Goal: Task Accomplishment & Management: Manage account settings

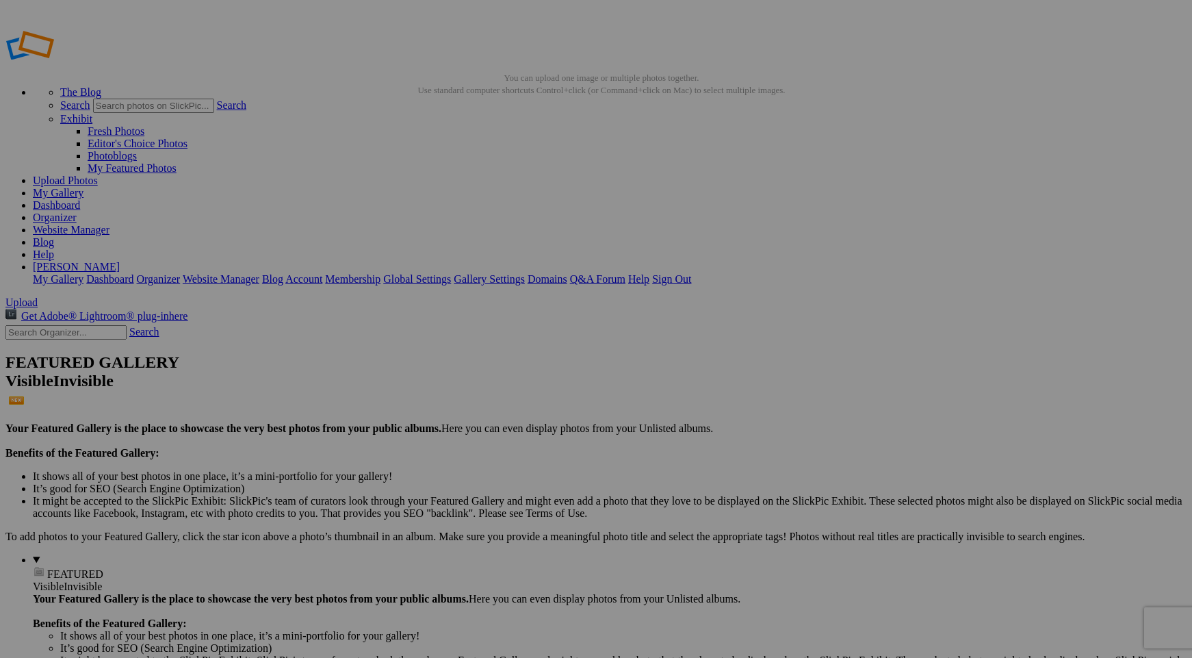
scroll to position [246, 0]
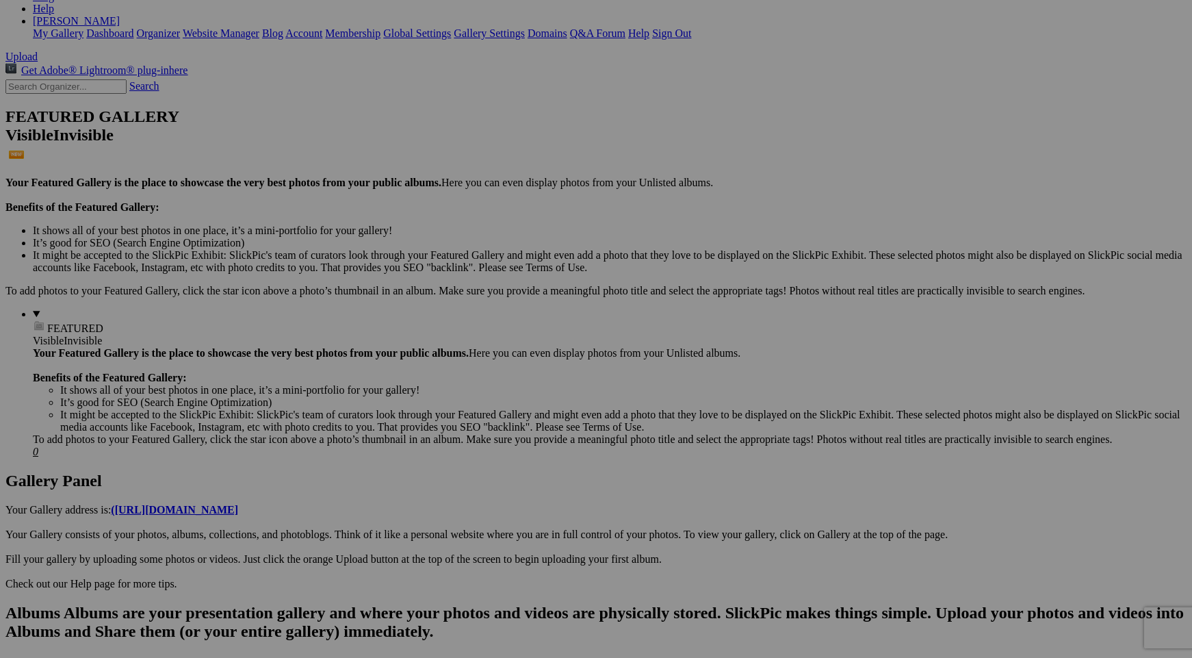
click at [505, 425] on span "Yes" at bounding box center [497, 431] width 16 height 12
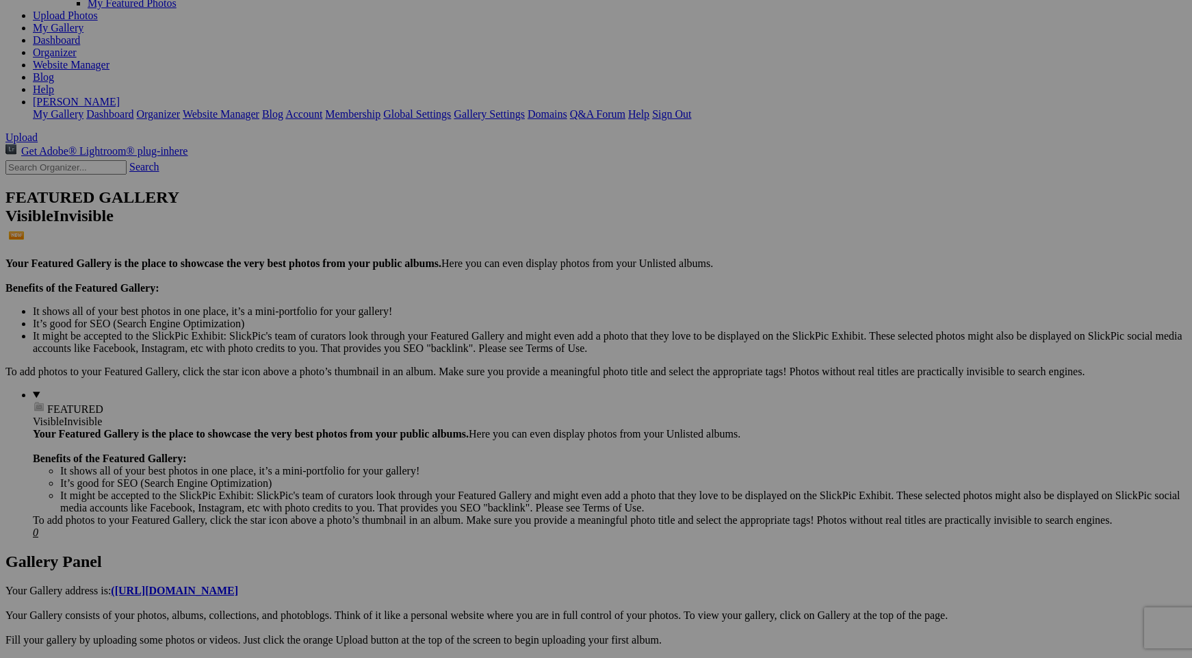
scroll to position [202, 0]
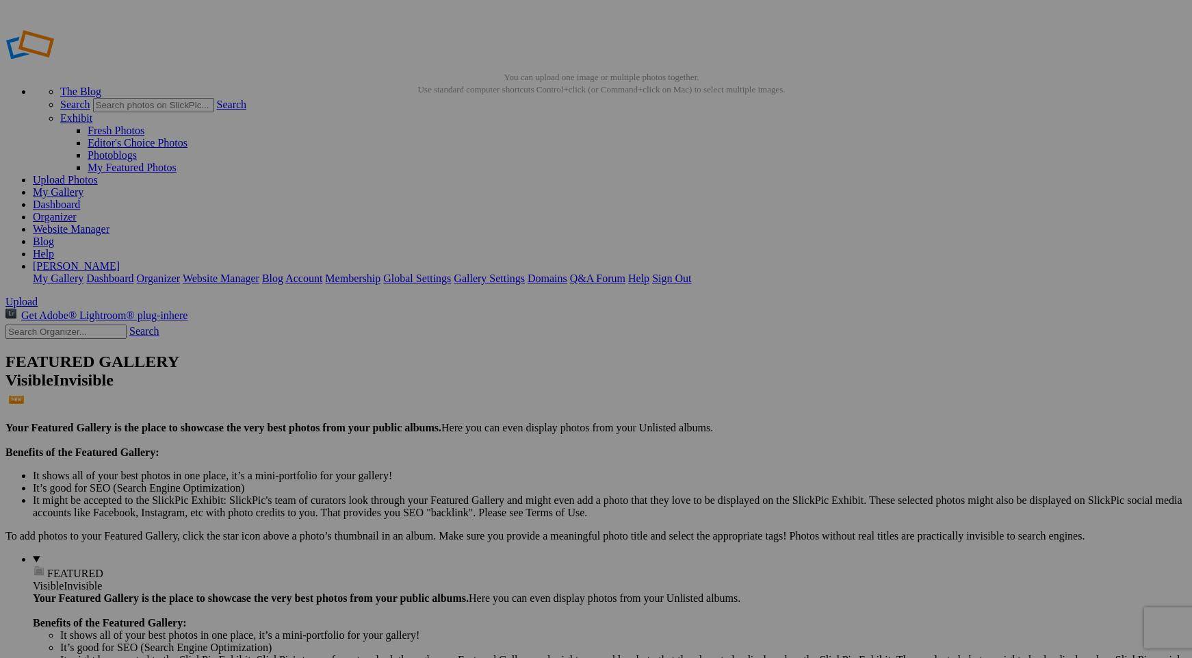
scroll to position [0, 0]
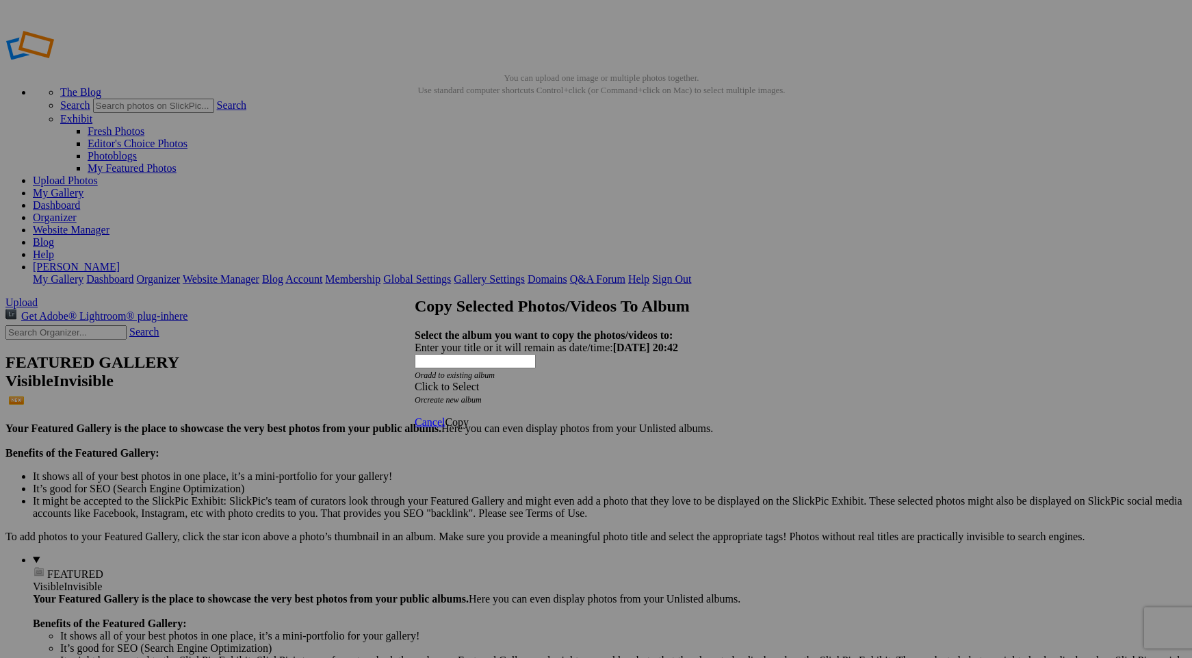
click at [619, 380] on div "Click to Select" at bounding box center [596, 386] width 363 height 12
click at [774, 380] on div "Click to Select Or create new album" at bounding box center [596, 392] width 363 height 25
click at [482, 395] on link "create new album" at bounding box center [453, 400] width 58 height 10
click at [465, 341] on div "Enter your title or it will remain as date/time: 2025-09-04 20:42" at bounding box center [596, 347] width 363 height 12
type input "Seascapes"
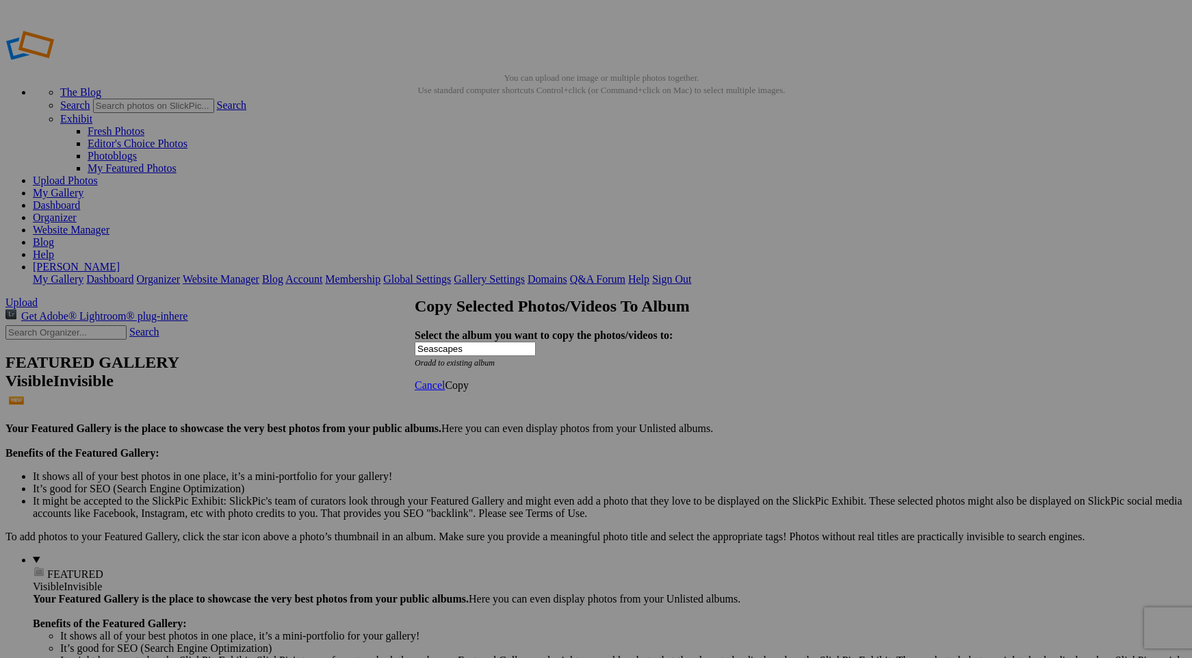
click at [469, 391] on link "Copy" at bounding box center [457, 385] width 24 height 12
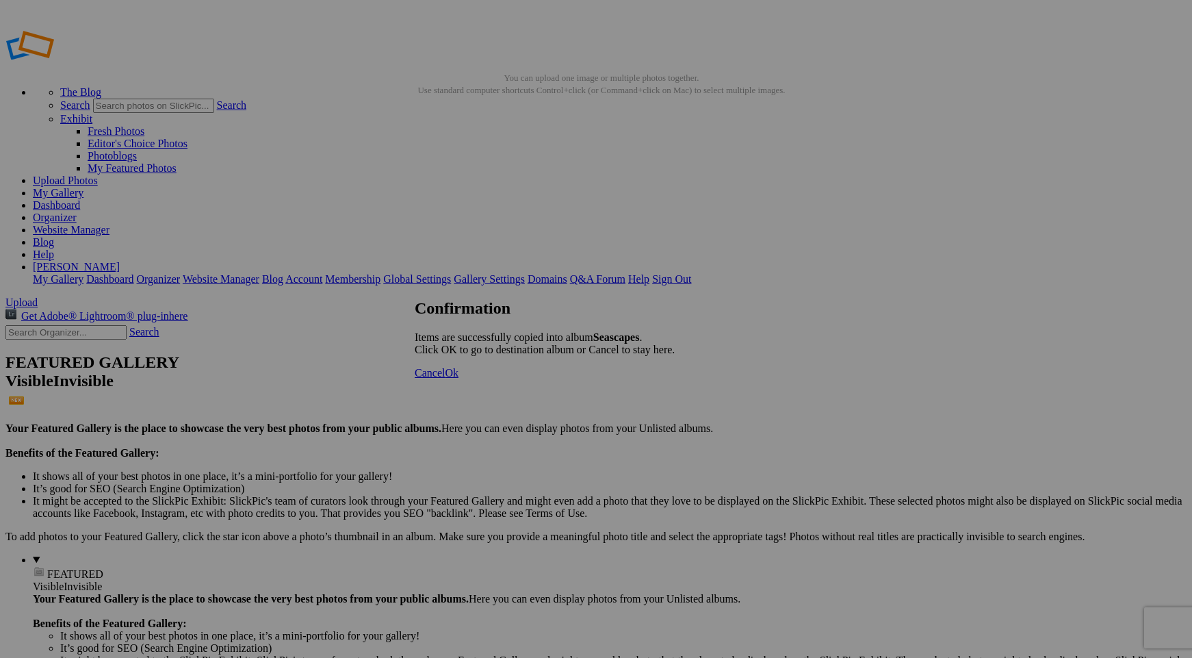
click at [458, 378] on span "Ok" at bounding box center [452, 373] width 14 height 12
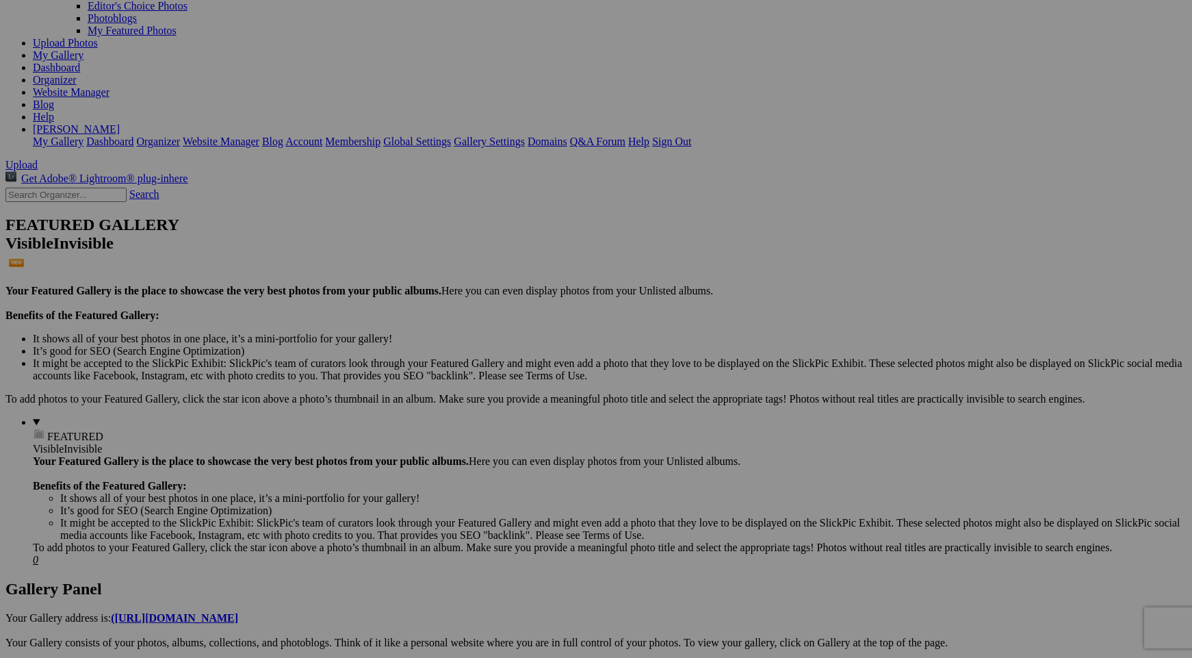
scroll to position [138, 0]
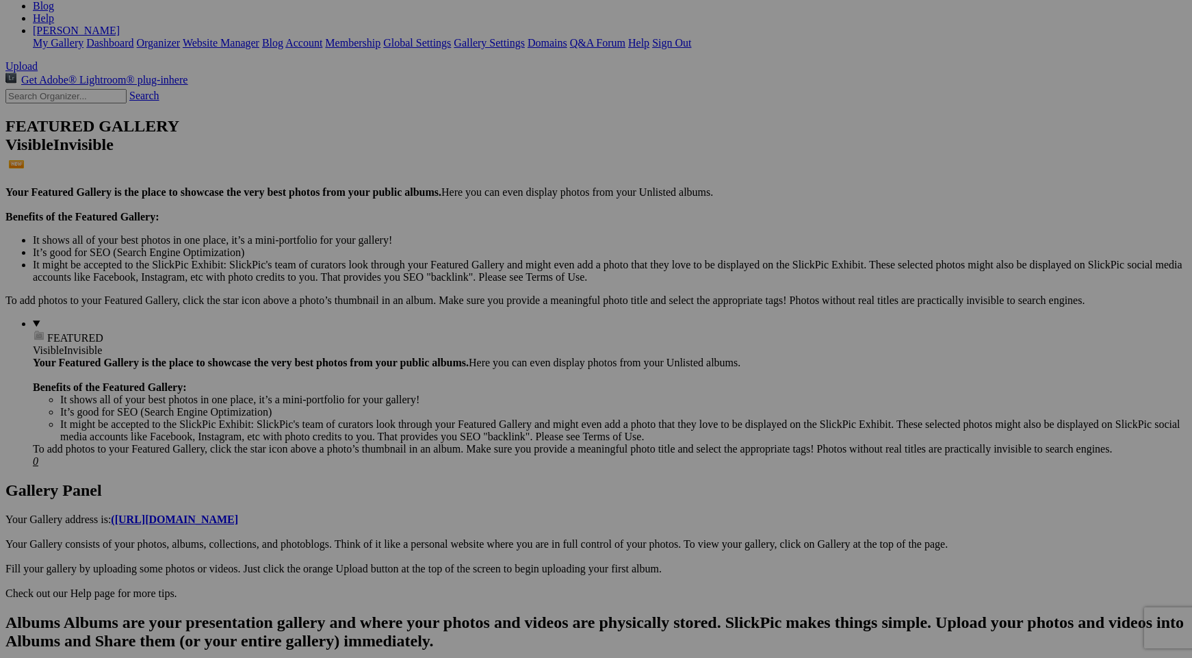
scroll to position [246, 0]
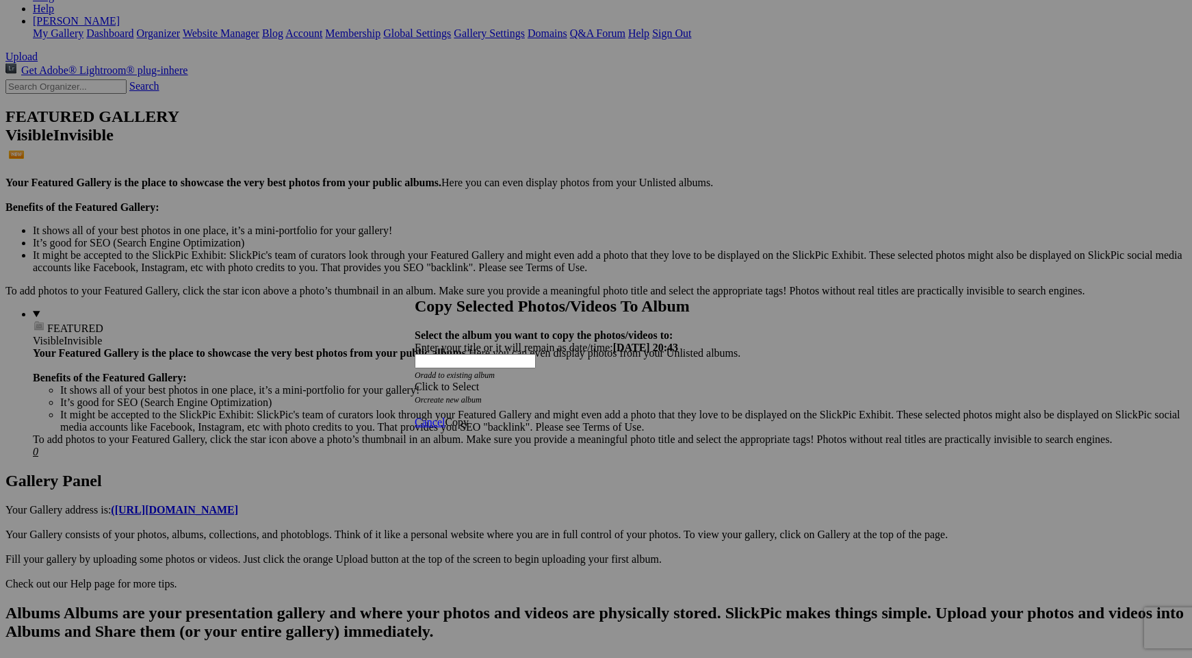
click at [505, 380] on div "Click to Select" at bounding box center [596, 386] width 363 height 12
click at [730, 380] on div "Click to Select Or create new album" at bounding box center [596, 392] width 363 height 25
click at [478, 395] on link "create new album" at bounding box center [453, 400] width 58 height 10
click at [483, 341] on div "Enter your title or it will remain as date/time: 2025-09-04 20:43" at bounding box center [596, 347] width 363 height 12
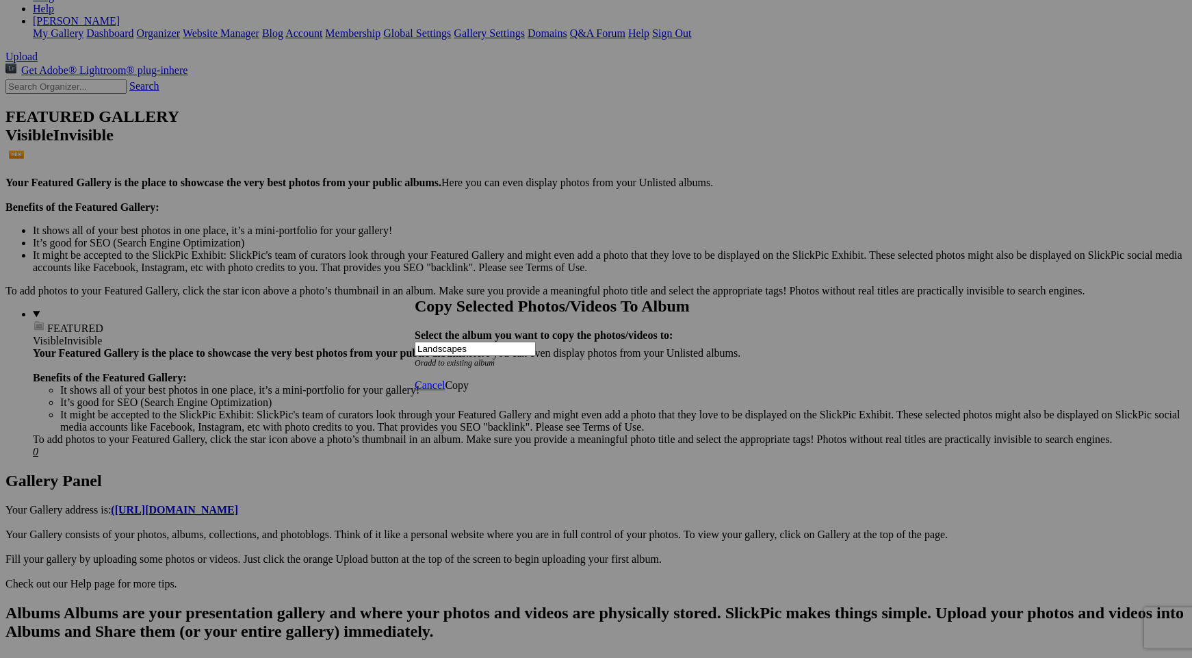
type input "Landscapes"
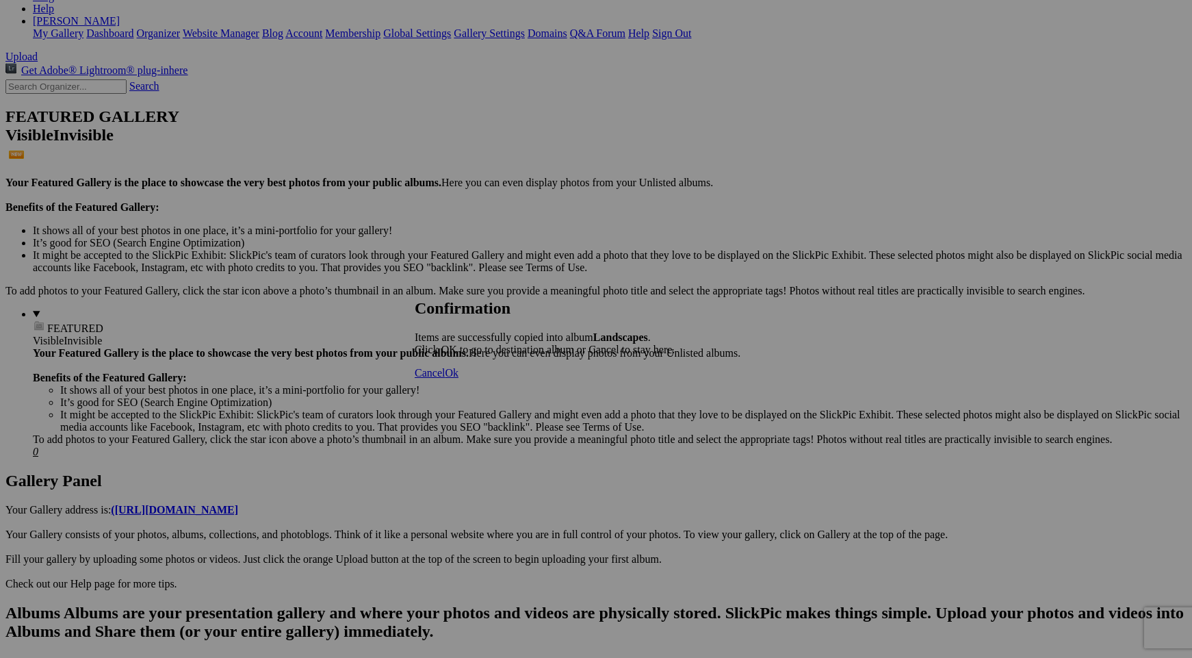
click at [458, 378] on span "Ok" at bounding box center [452, 373] width 14 height 12
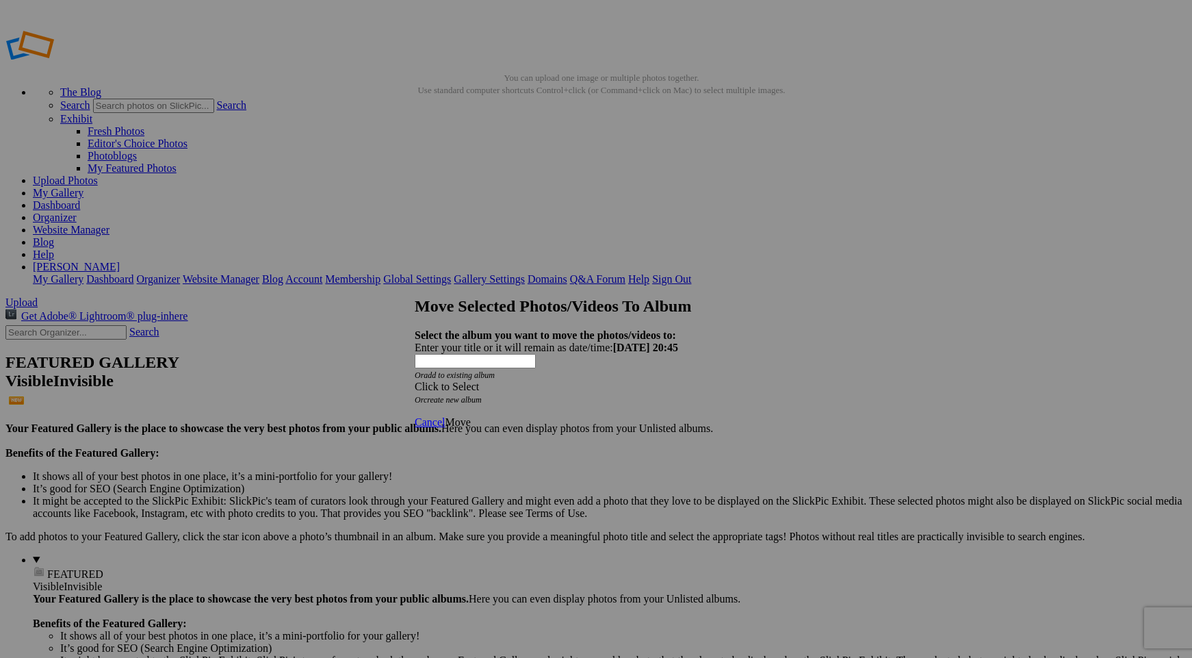
click at [561, 380] on div "Click to Select" at bounding box center [596, 386] width 363 height 12
click at [746, 380] on div "Click to Select Or create new album" at bounding box center [596, 392] width 363 height 25
click at [484, 361] on div "Move Selected Photos/Videos To Album Select the album you want to move the phot…" at bounding box center [596, 351] width 363 height 108
click at [482, 395] on link "create new album" at bounding box center [453, 400] width 58 height 10
click at [483, 341] on div "Enter your title or it will remain as date/time: [DATE] 20:45" at bounding box center [596, 347] width 363 height 12
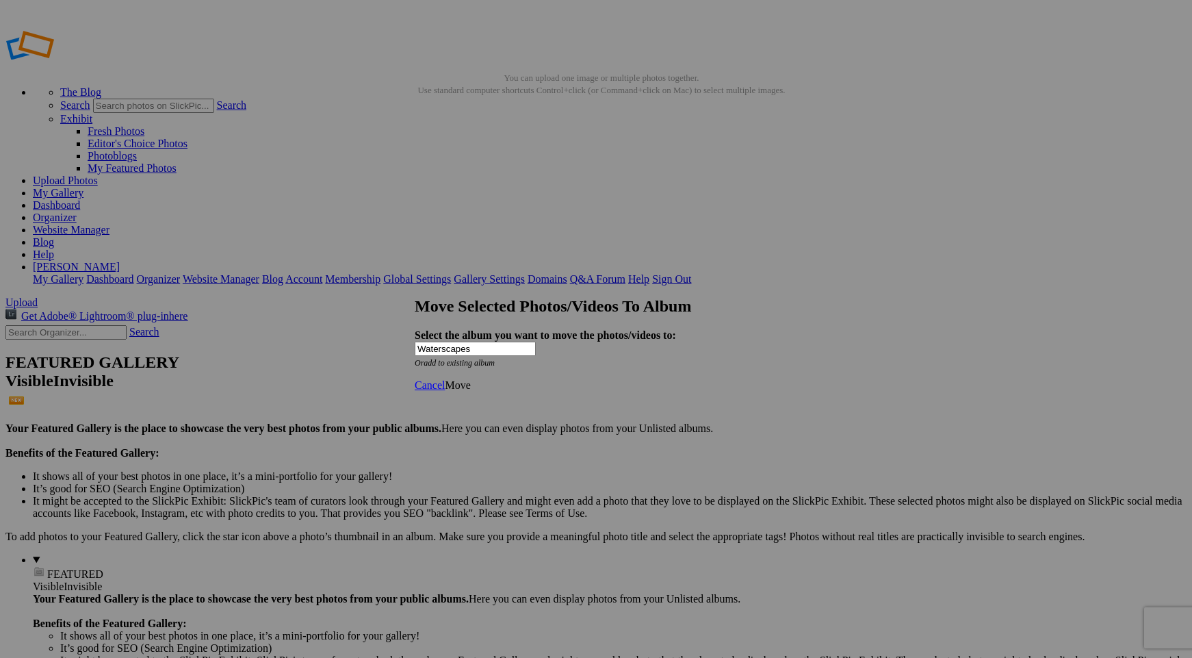
type input "Waterscapes"
click at [470, 391] on span "Move" at bounding box center [457, 385] width 25 height 12
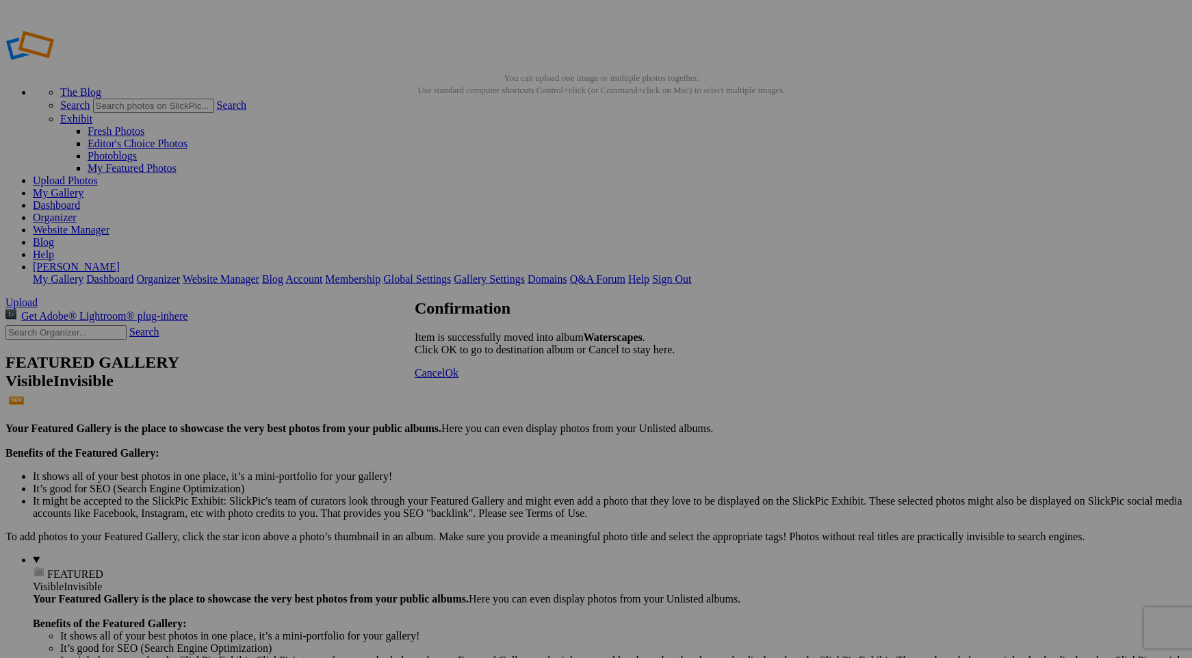
click at [458, 378] on span "Ok" at bounding box center [452, 373] width 14 height 12
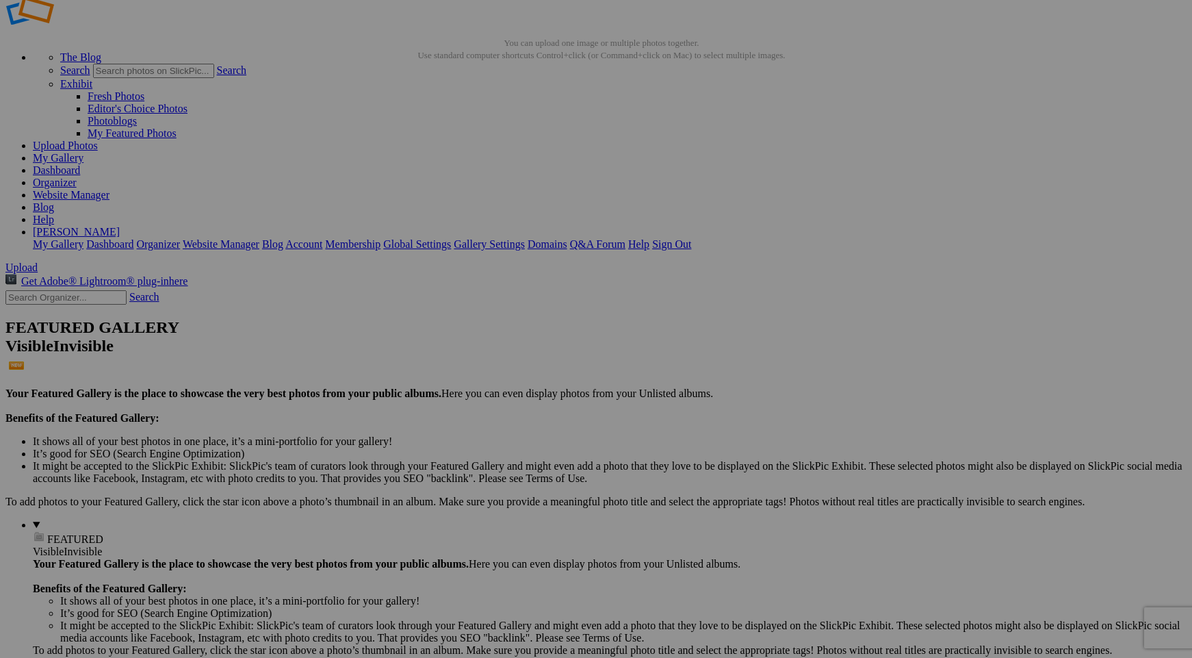
scroll to position [36, 0]
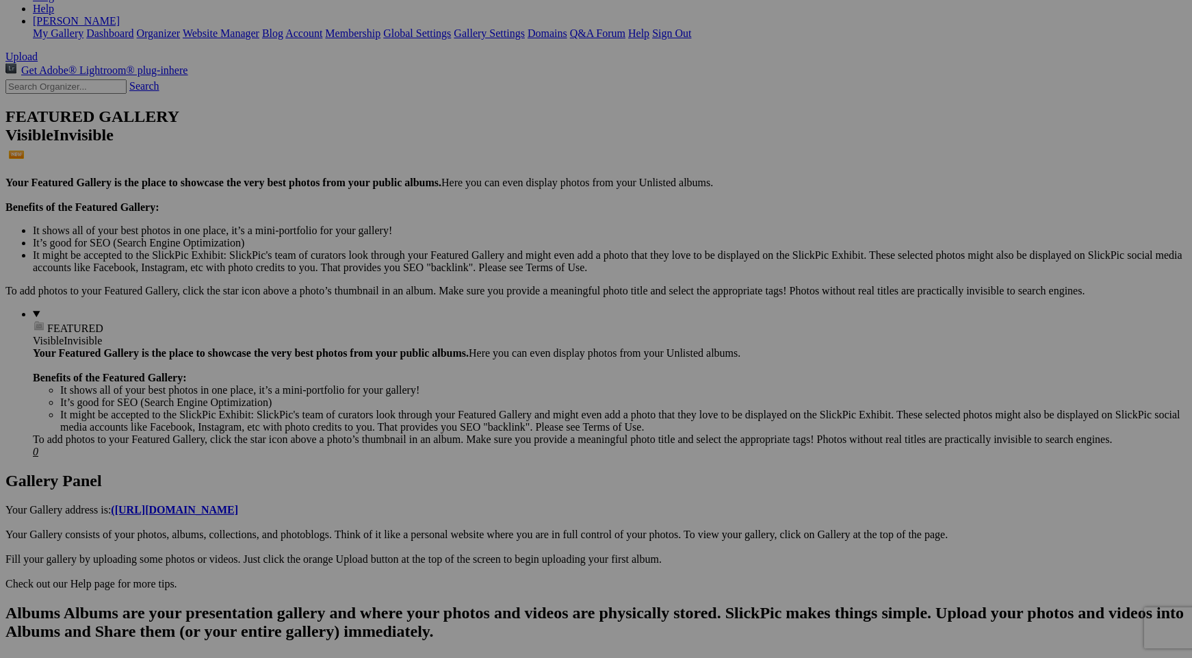
scroll to position [239, 0]
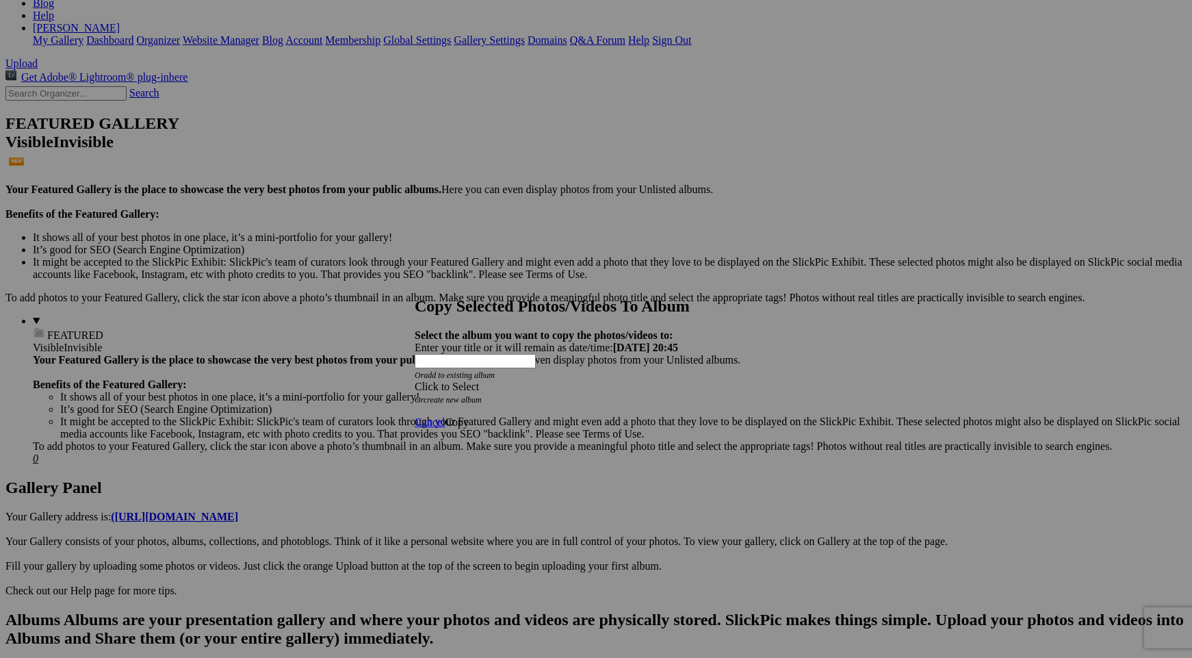
click at [566, 380] on div "Click to Select" at bounding box center [596, 386] width 363 height 12
click at [518, 375] on link "Waterscapes" at bounding box center [500, 369] width 55 height 12
click at [469, 416] on span "Copy" at bounding box center [457, 422] width 24 height 12
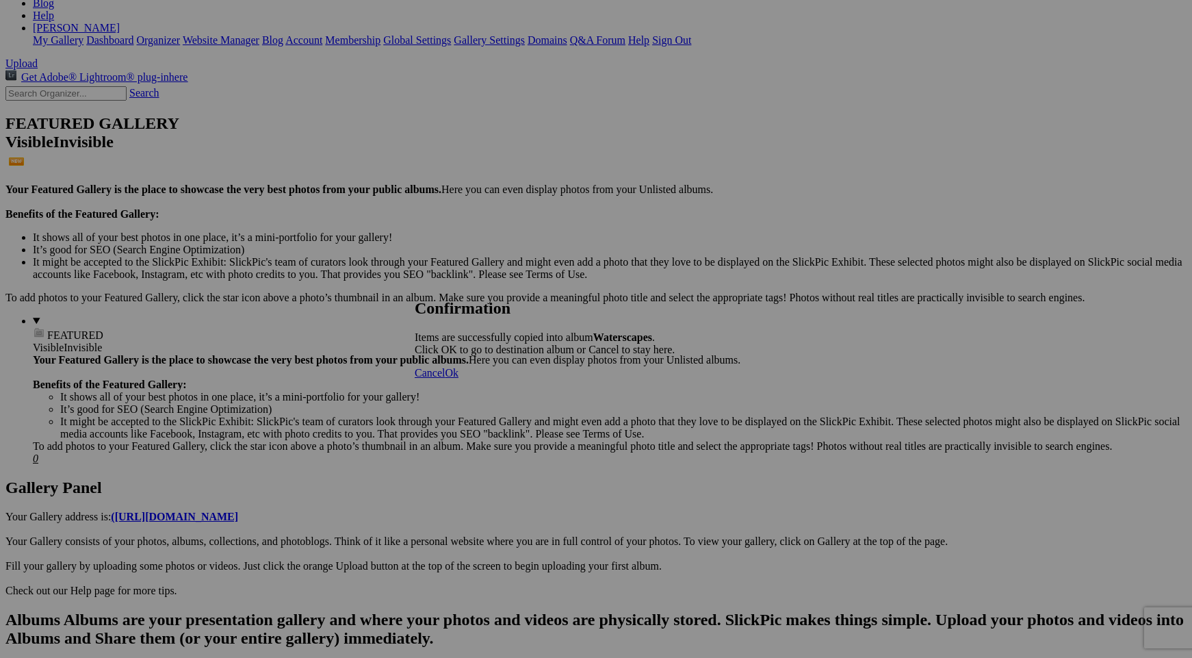
click at [458, 378] on span "Ok" at bounding box center [452, 373] width 14 height 12
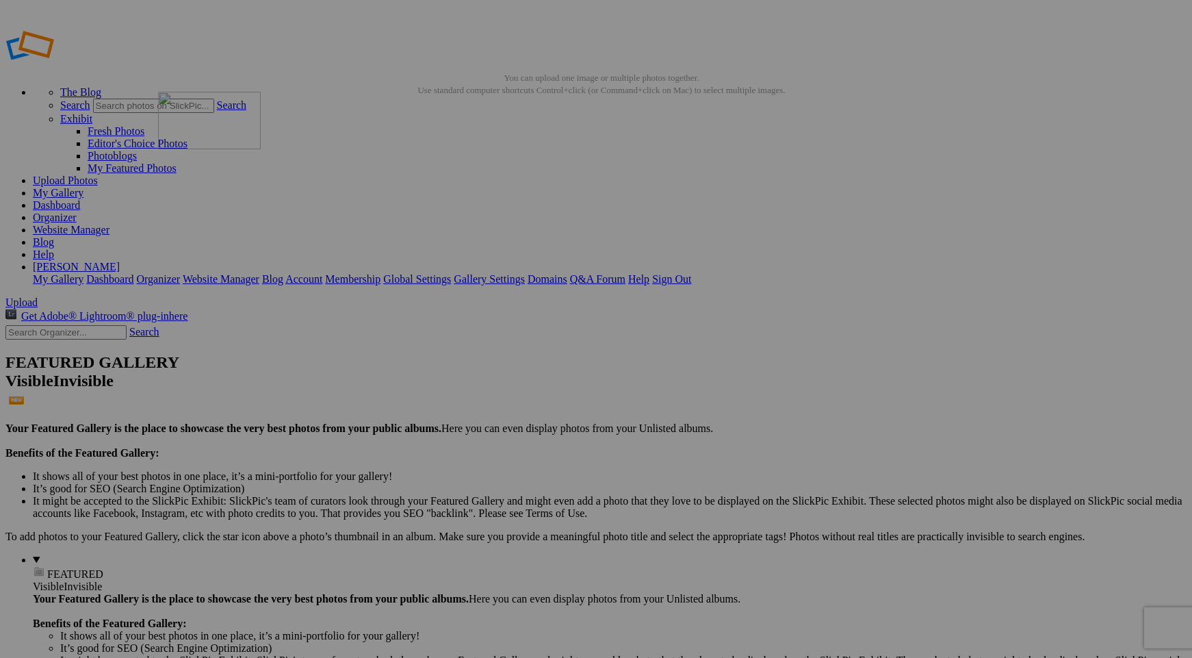
drag, startPoint x: 654, startPoint y: 200, endPoint x: 355, endPoint y: 188, distance: 299.3
type input "Waterscapes"
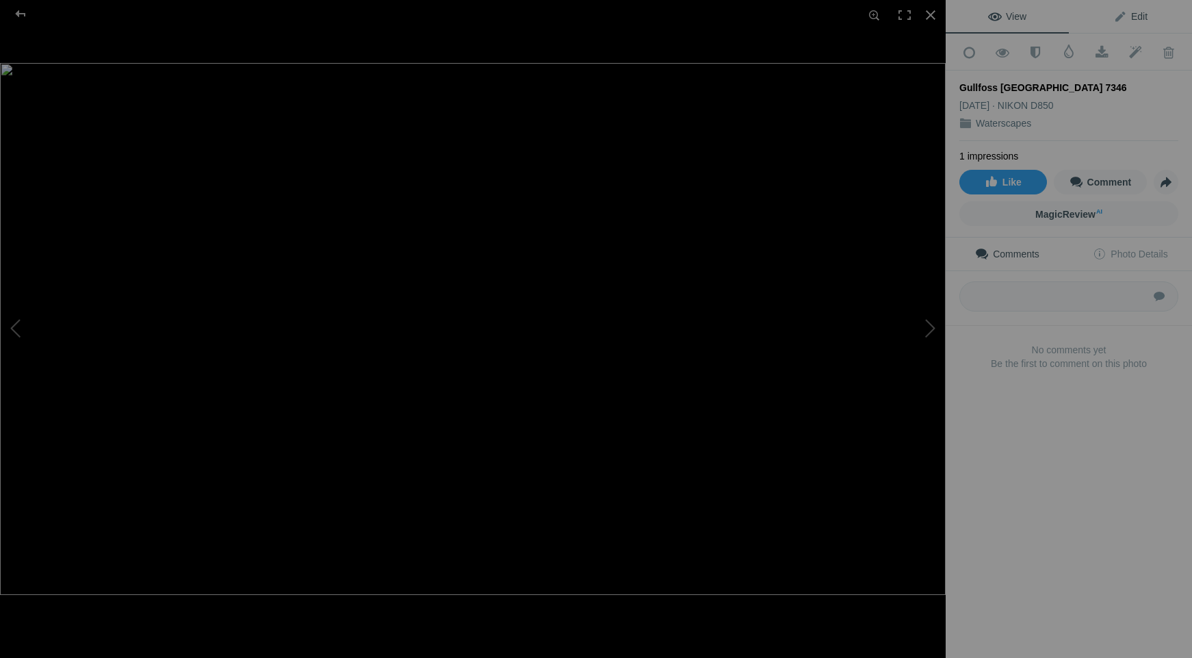
click at [1127, 16] on span "Edit" at bounding box center [1130, 16] width 34 height 11
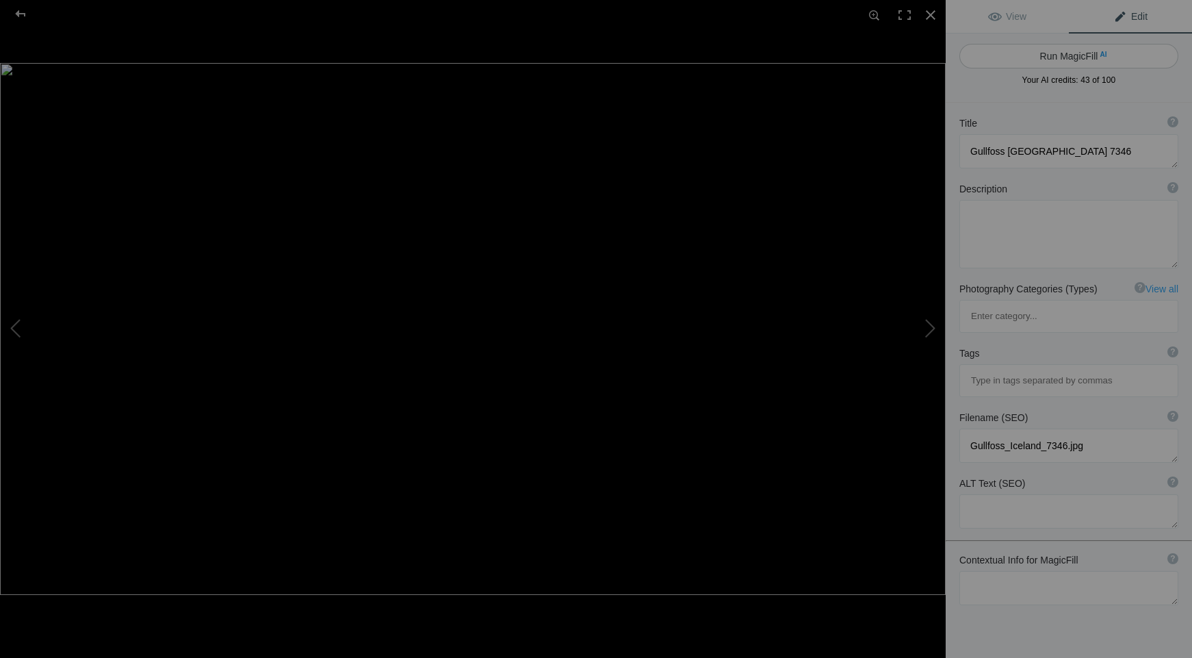
click at [1080, 55] on button "Run MagicFill AI" at bounding box center [1068, 56] width 219 height 25
type textarea "Majestic Gullfoss Waterfall in [GEOGRAPHIC_DATA] at [GEOGRAPHIC_DATA]"
type textarea "Experience the breathtaking beauty of [GEOGRAPHIC_DATA], one of Iceland's most …"
type textarea "gullfoss-waterfall-[GEOGRAPHIC_DATA]-sunset.jpg"
type textarea "A stunning view of Gullfoss waterfall in [GEOGRAPHIC_DATA], showcasing the powe…"
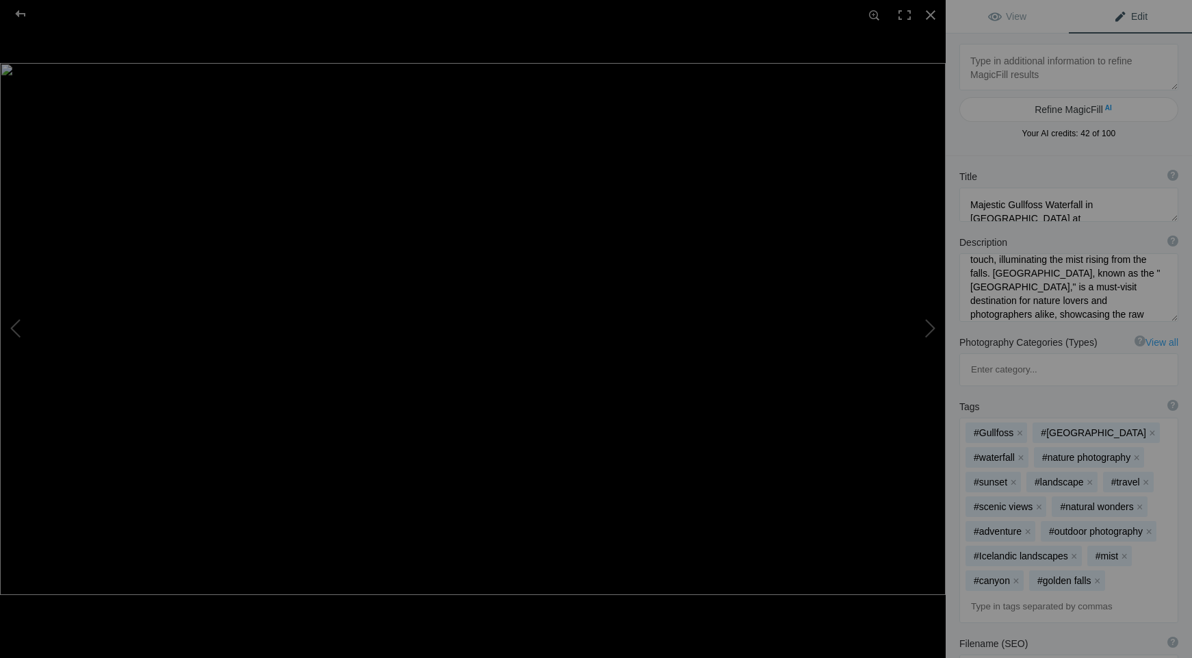
scroll to position [144, 0]
type textarea "Hanawi Falls Maui [US_STATE] 2147"
type textarea "Hanawi_Falls_Maui_Hawaii_2147.jpg"
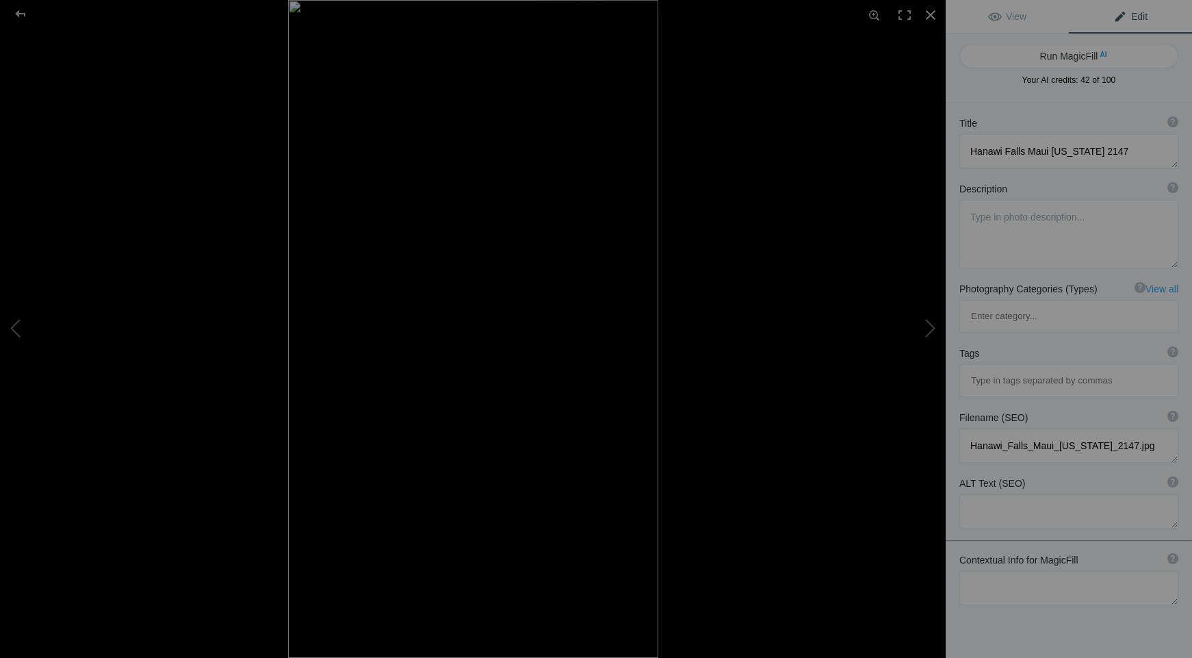
scroll to position [0, 0]
click at [1064, 57] on button "Run MagicFill AI" at bounding box center [1068, 56] width 219 height 25
type textarea "Hanawi Falls: A Serene Waterfall in Maui, Hawaii"
type textarea "Discover the breathtaking beauty of Hanawi Falls, a hidden gem nestled in the l…"
type textarea "hanawi-falls-maui-hawaii.jpg"
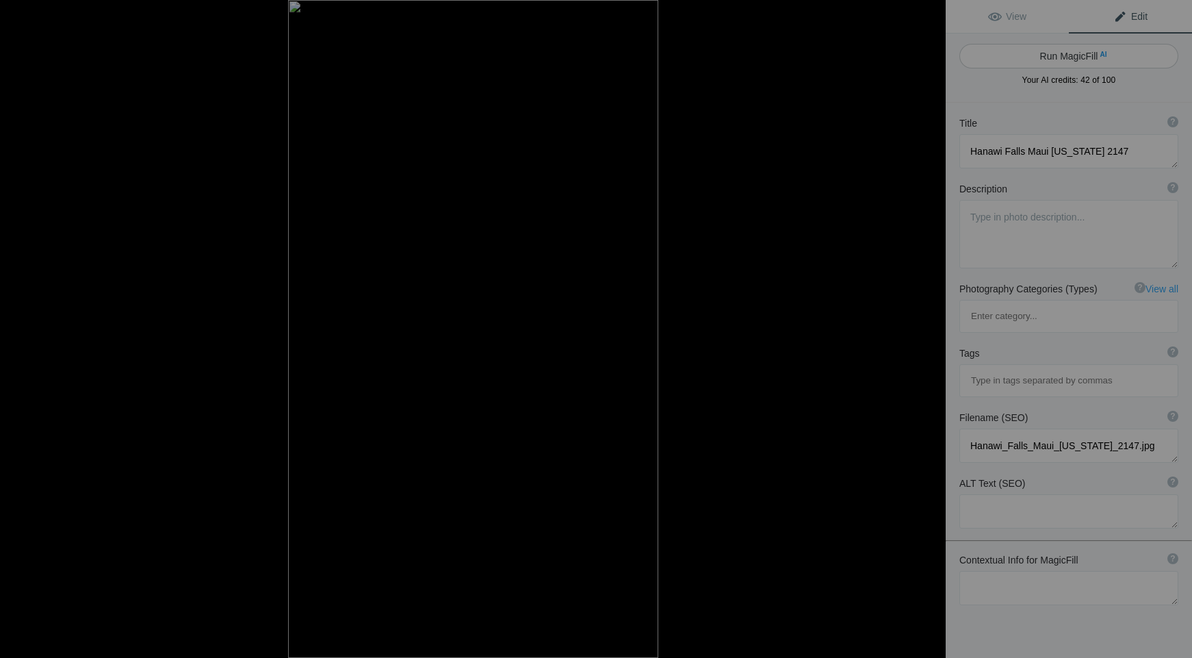
type textarea "A picturesque view of Hanawi Falls in Maui, Hawaii, showcasing the waterfall ca…"
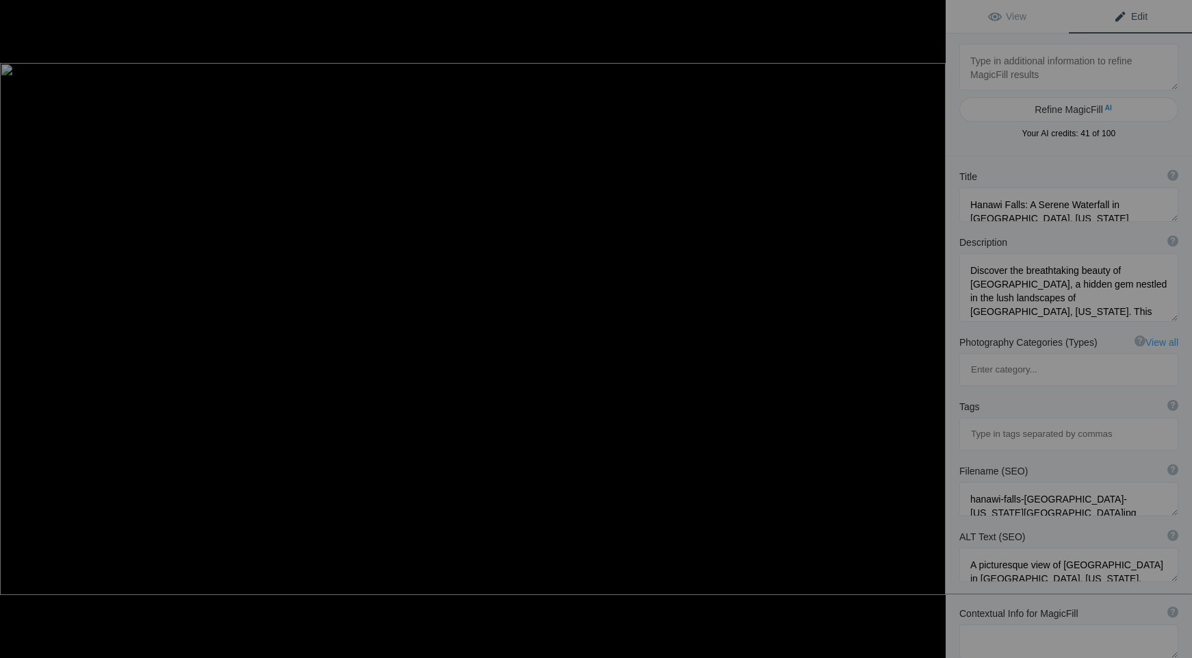
type textarea "Hoggs Falls Ontario 0699"
type textarea "Hoggs_Falls_Ontario_0699.jpg"
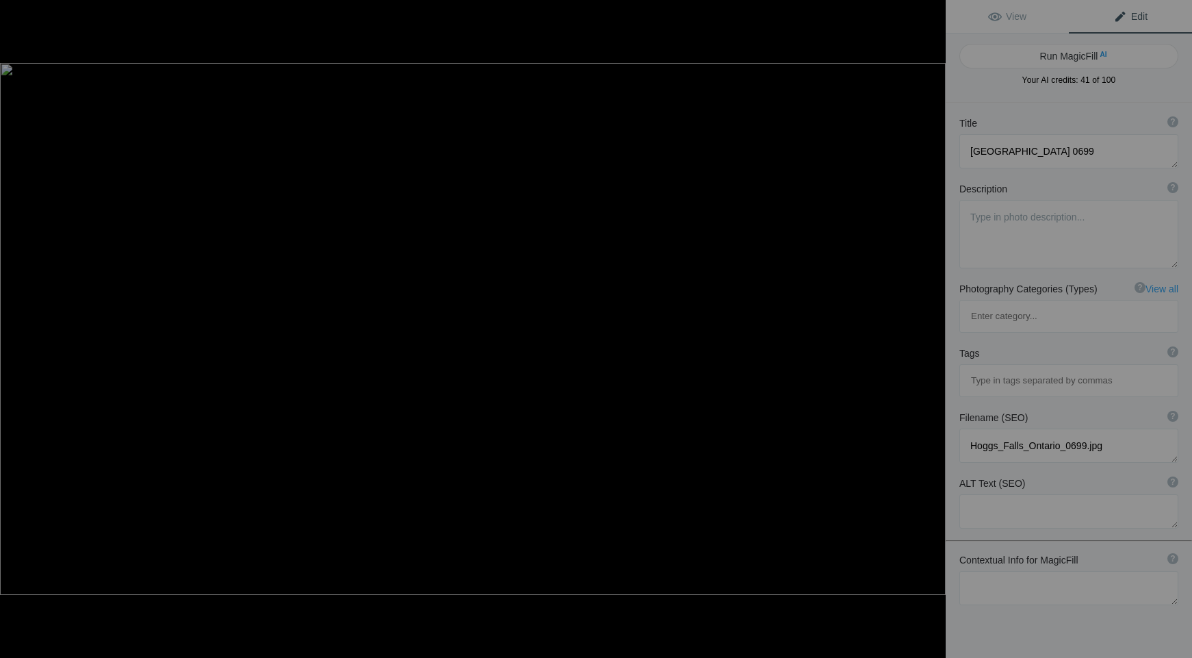
click at [1064, 57] on button "Run MagicFill AI" at bounding box center [1068, 56] width 219 height 25
type textarea "Hoggs Falls: A Serene Waterfall in Ontario"
type textarea "Discover the tranquil beauty of Hoggs Falls in Ontario, where cascading waters …"
type textarea "hoggs-falls-ontario-waterfall.jpg"
type textarea "A serene view of Hoggs Falls in Ontario, showcasing cascading water over a rock…"
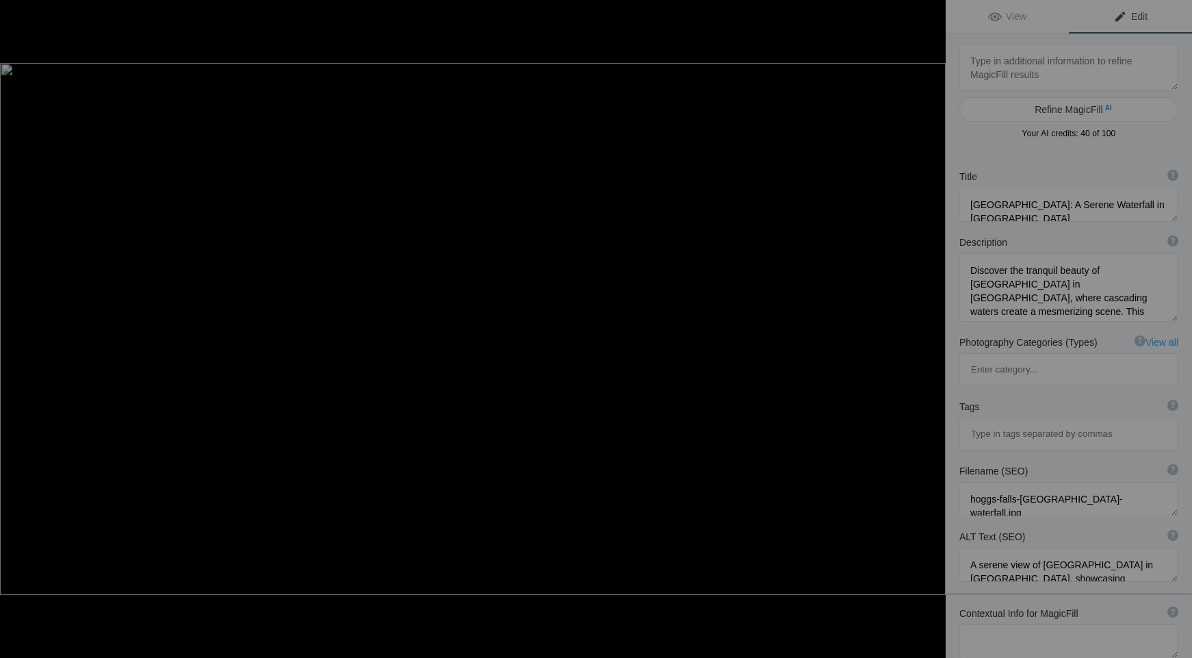
type textarea "Jones Falls Ontario 0797"
type textarea "Jones_Falls_Ontario_0797.jpg"
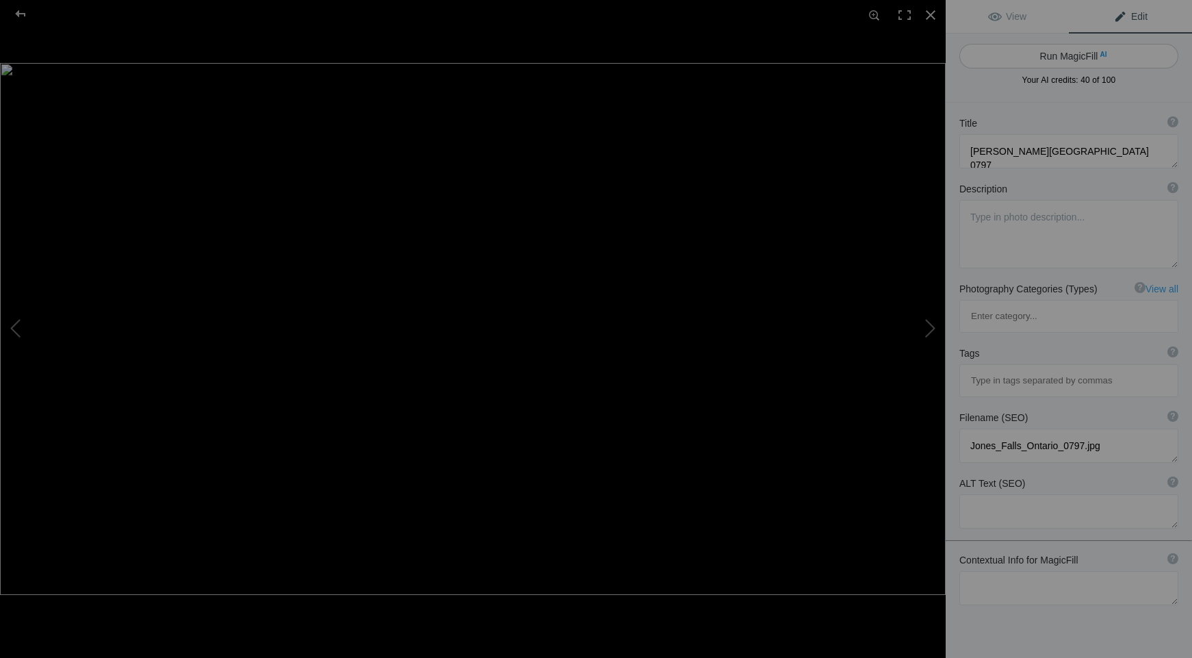
click at [1063, 59] on button "Run MagicFill AI" at bounding box center [1068, 56] width 219 height 25
type textarea "Majestic Jones Falls in Ontario: A Serene Waterfall Experience"
type textarea "Discover the breathtaking beauty of Jones Falls in Ontario, where cascading wat…"
type textarea "jones-falls-ontario-waterfall.jpg"
type textarea "A stunning view of Jones Falls in Ontario, showcasing cascading waters over roc…"
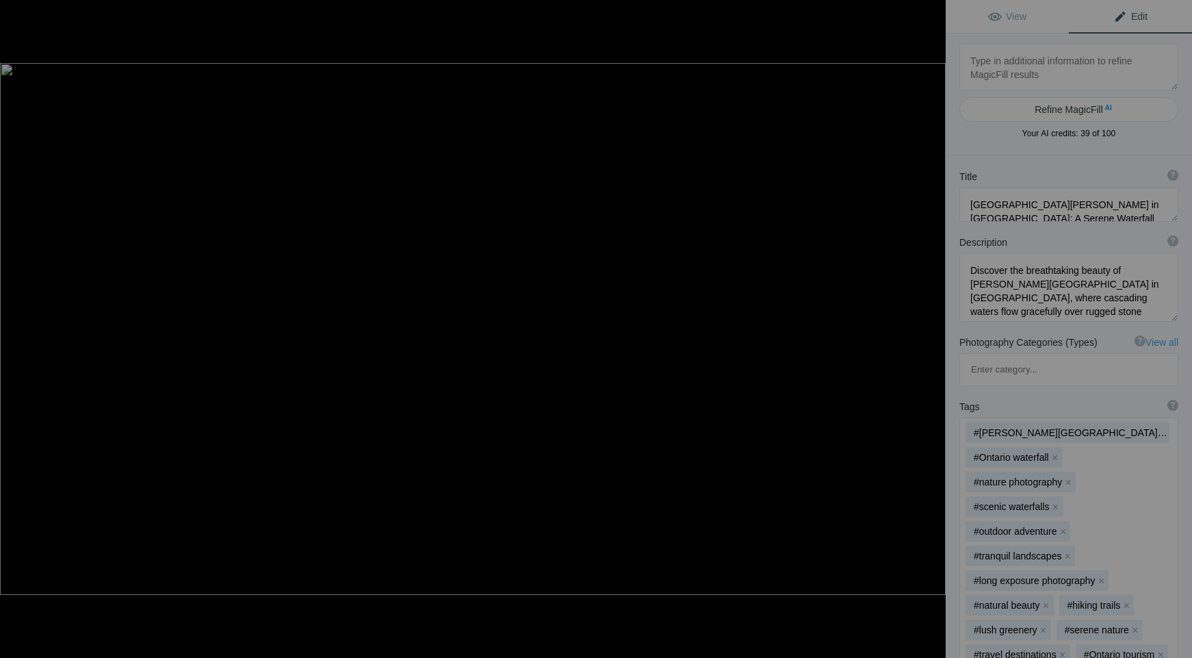
type textarea "Skogafoss Iceland 5945"
type textarea "Skogafoss_Iceland_5945.jpg"
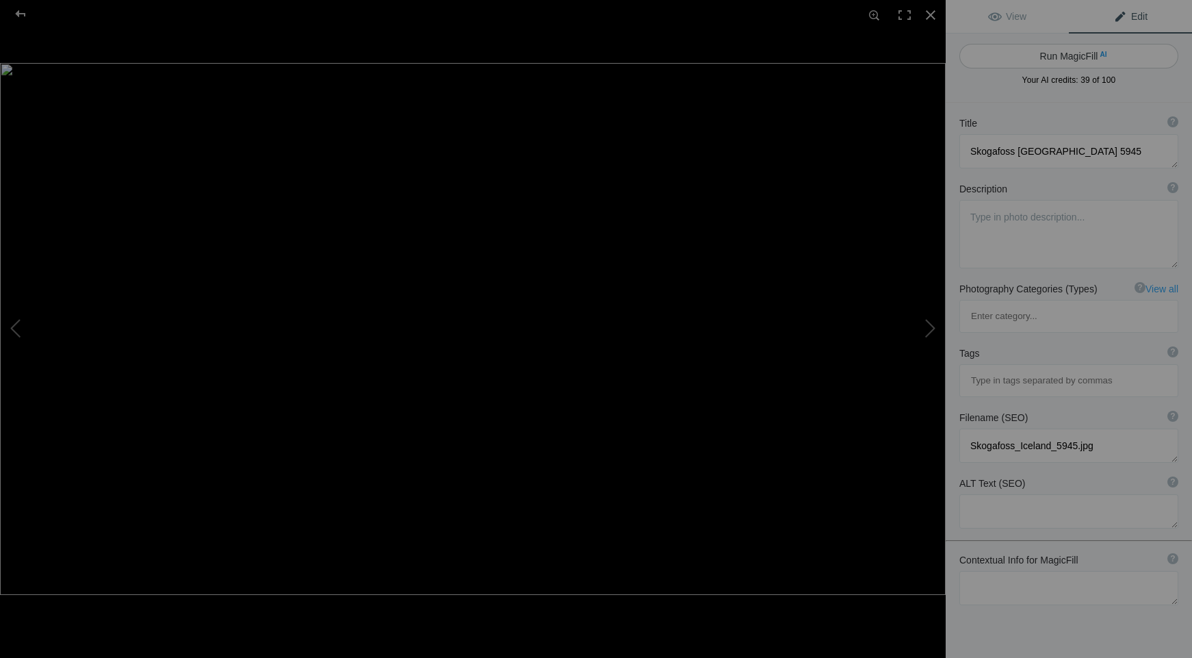
click at [1063, 59] on button "Run MagicFill AI" at bounding box center [1068, 56] width 219 height 25
type textarea "Majestic Skogafoss Waterfall in Iceland with Rainbow"
type textarea "Experience the breathtaking beauty of Skogafoss, one of Iceland's most iconic w…"
type textarea "skogafoss-waterfall-iceland-rainbow.jpg"
type textarea "Skogafoss waterfall in Iceland with a rainbow, showcasing the powerful cascade …"
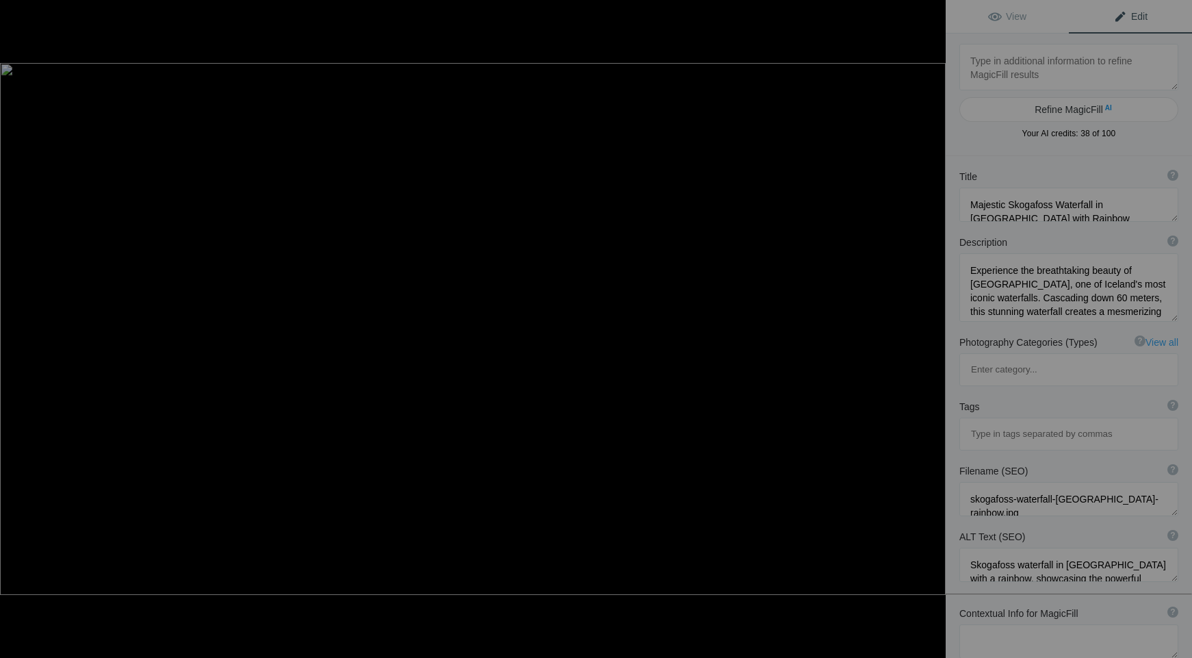
type textarea "Stjornarfoss Iceland 6851"
type textarea "Stjornarfoss_Iceland_6851.jpg"
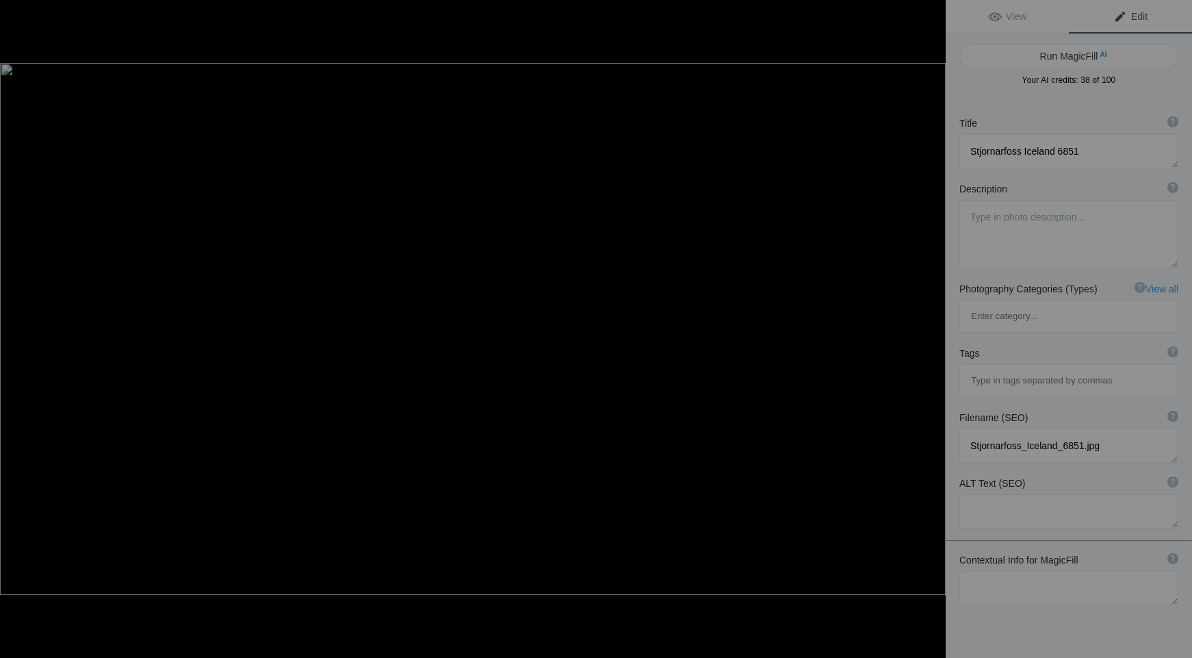
click at [1063, 59] on button "Run MagicFill AI" at bounding box center [1068, 56] width 219 height 25
type textarea "Stjornarfoss Waterfall in Iceland: A Serene Natural Wonder"
type textarea "Discover the breathtaking beauty of Stjornarfoss Waterfall, nestled in the stun…"
type textarea "stjornarfoss-waterfall-iceland.jpg"
type textarea "A serene view of Stjornarfoss Waterfall in Iceland, showcasing its cascading wa…"
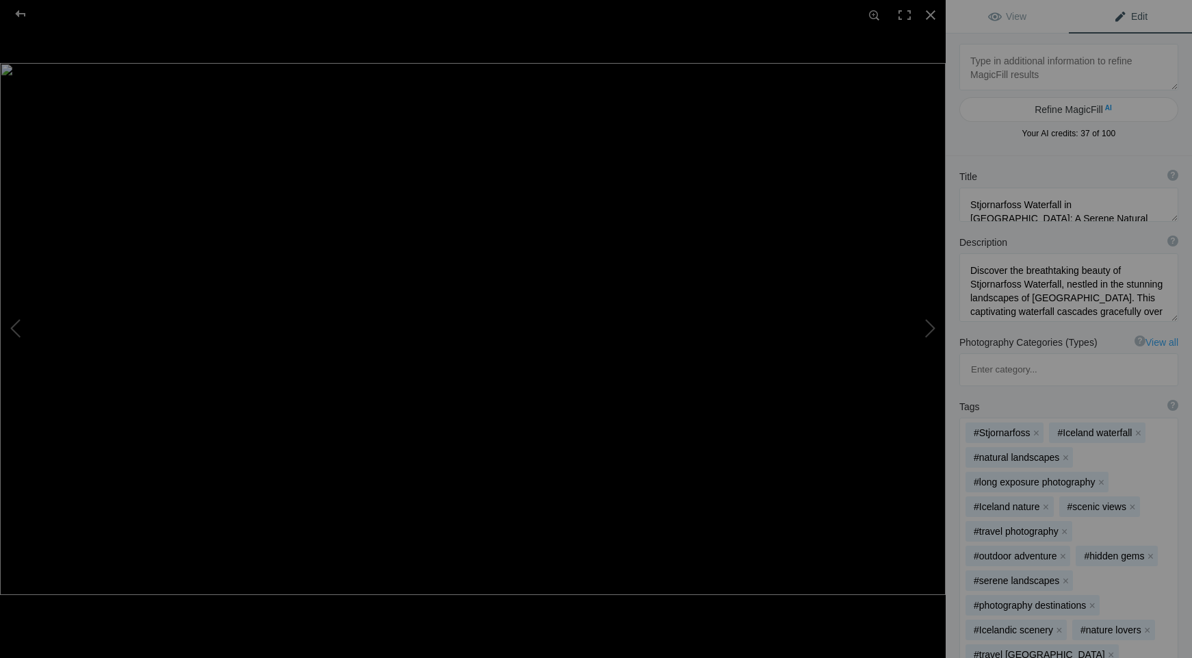
type textarea "Majestic Niagara Falls in Winter, Ontario - 1875"
type textarea "Experience the breathtaking beauty of Niagara Falls captured in winter 1875. Th…"
type textarea "Niagara_Falls_Ontario_winter_1875.jpg"
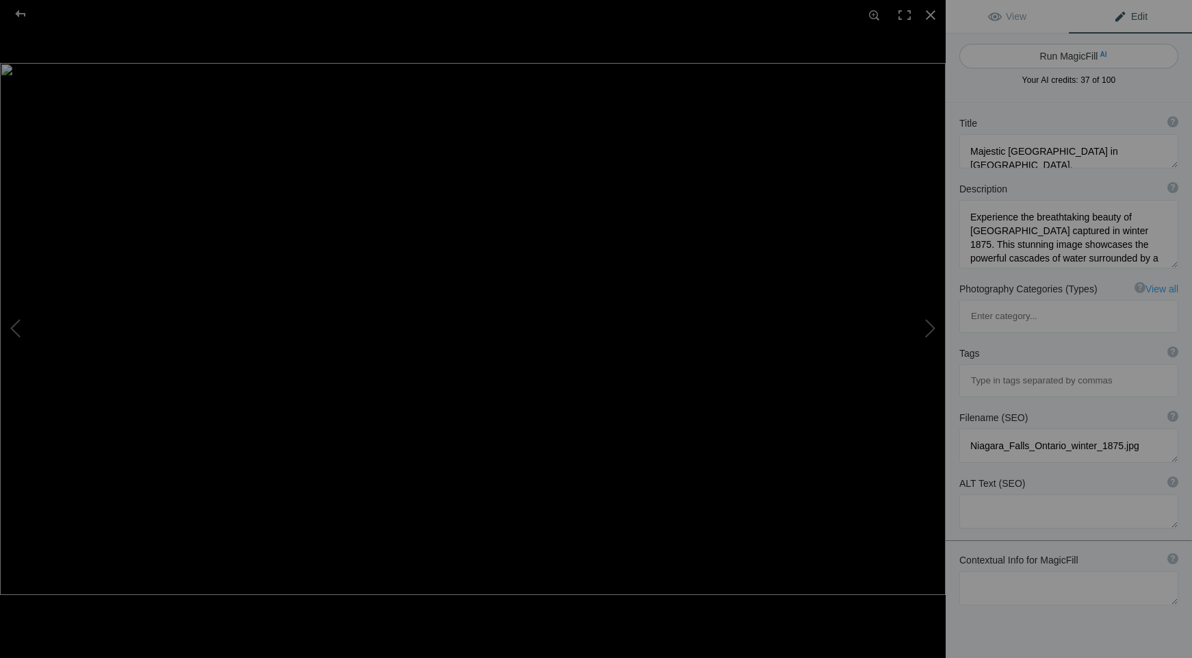
click at [1052, 50] on button "Run MagicFill AI" at bounding box center [1068, 56] width 219 height 25
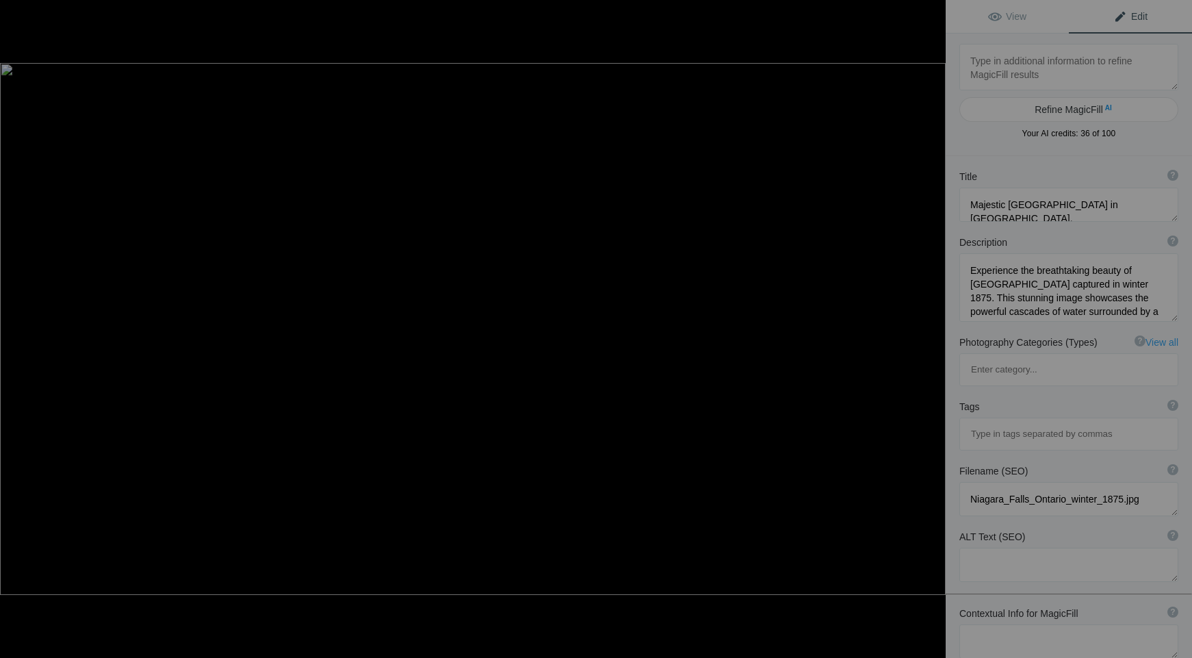
type textarea "Winter Wonderland at Niagara Falls - Captivating 1875 Scene"
type textarea "Discover the breathtaking beauty of Niagara Falls in winter, as captured in thi…"
type textarea "niagara-falls-winter-1875.jpg"
type textarea "A winter scene of Niagara Falls in 1875, showcasing powerful cascades surrounde…"
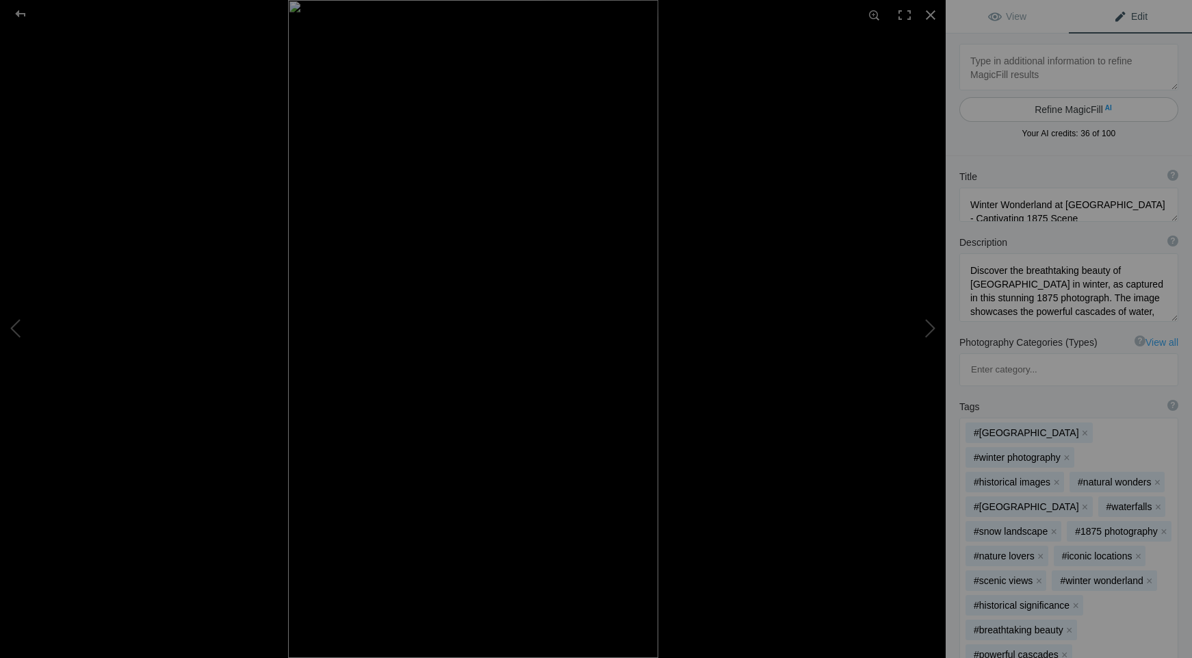
type textarea "Stunning Kvernufoss Waterfall View from Behind the Cascade in Iceland"
type textarea "Experience the breathtaking beauty of Kvernufoss Waterfall, captured from a uni…"
type textarea "Kvernufoss_Iceland_6032.jpg"
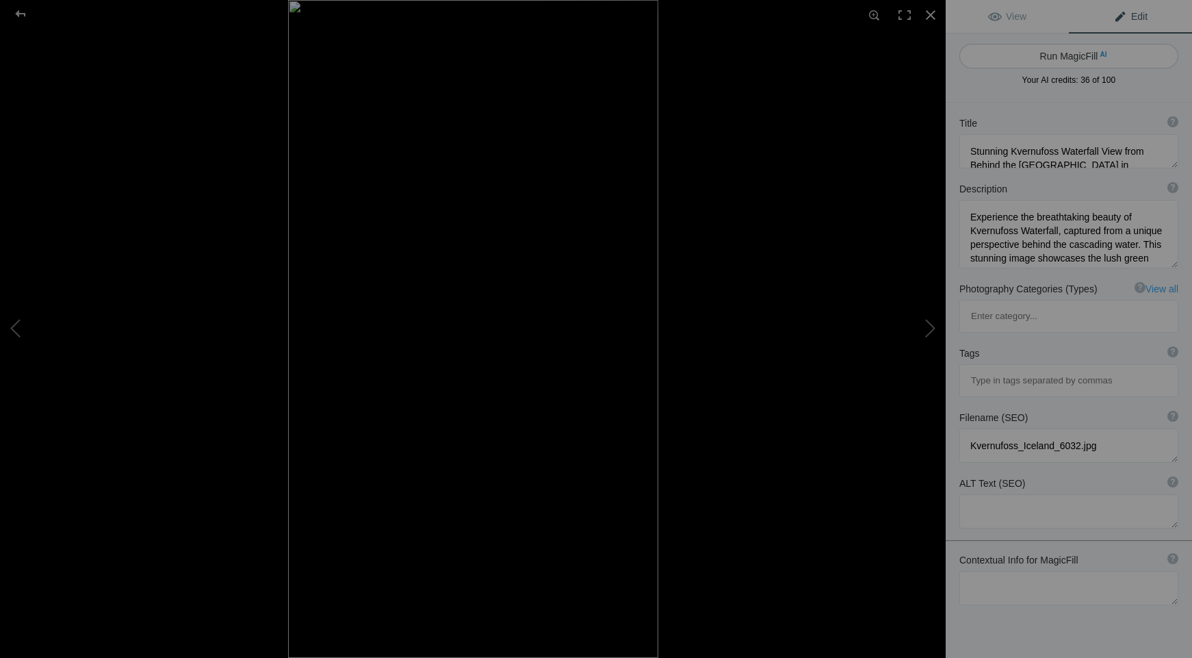
click at [1055, 57] on button "Run MagicFill AI" at bounding box center [1068, 56] width 219 height 25
type textarea "Breathtaking View of Kvernufoss Waterfall from Behind the Cascade in Iceland"
type textarea "Discover the captivating beauty of Kvernufoss Waterfall, showcased from a uniqu…"
type textarea "kvernufoss-waterfall-behind-cascade-iceland.jpg"
type textarea "View of Kvernufoss Waterfall from behind the cascade, showcasing lush greenery …"
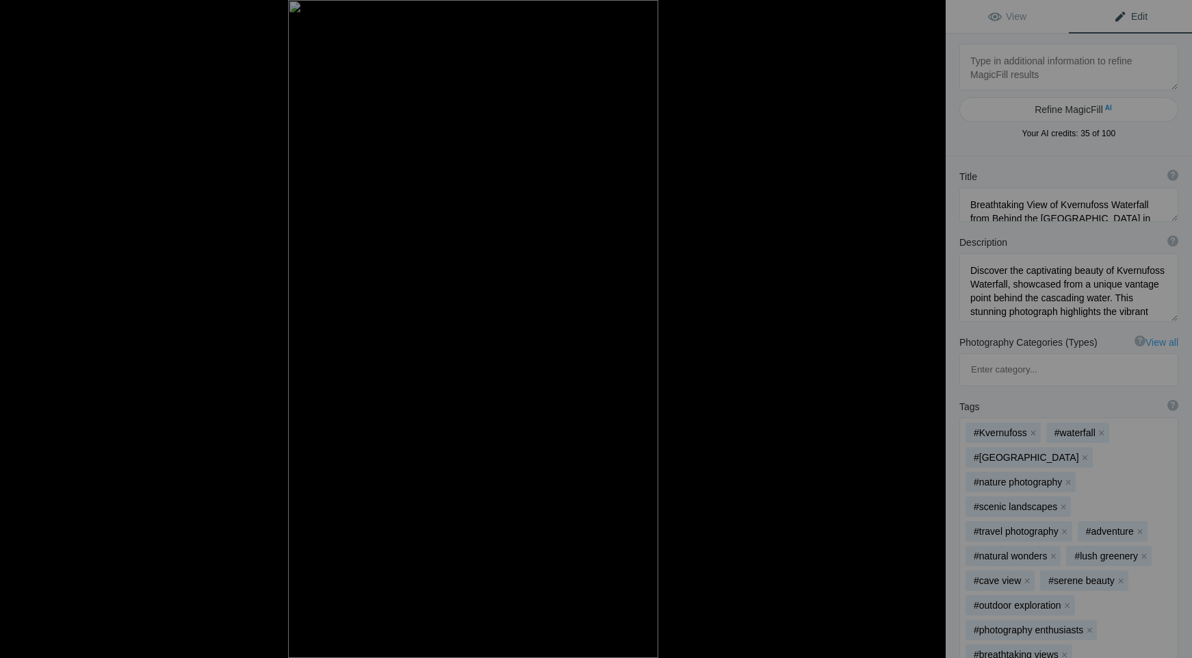
type textarea "Stunning Seljalandsfoss Waterfall in Iceland at Sunset"
type textarea "Experience the breathtaking beauty of Seljalandsfoss, one of Iceland's most ico…"
type textarea "Foss_a_Sidu_Iceland_6097.jpg"
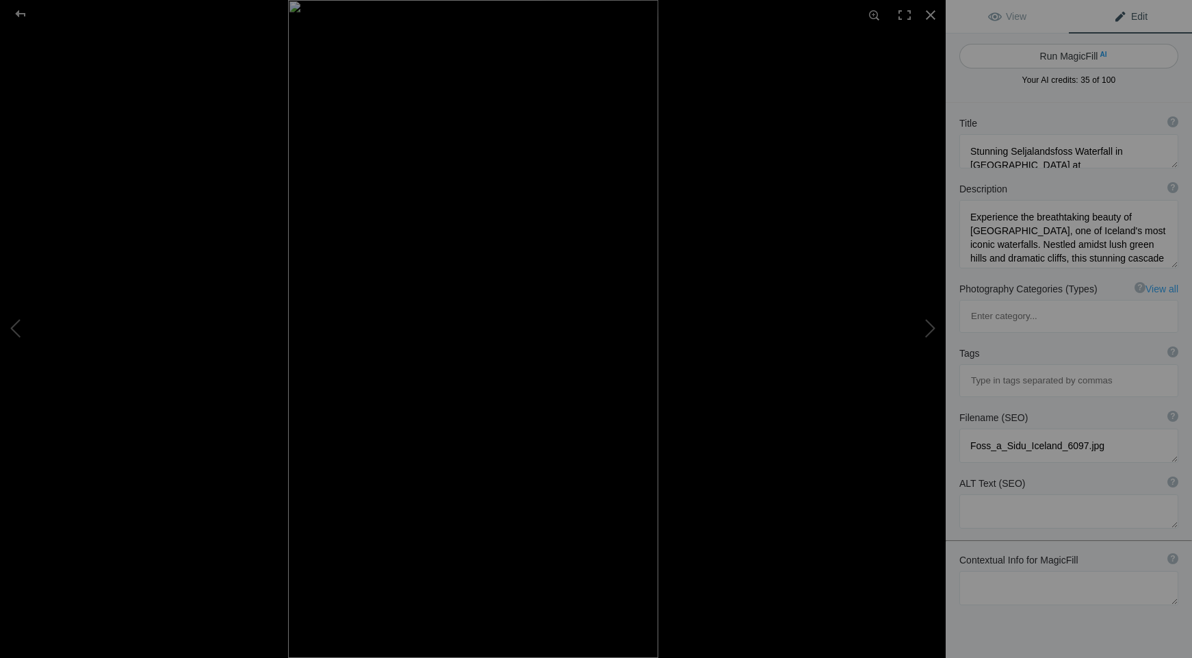
click at [1058, 56] on button "Run MagicFill AI" at bounding box center [1068, 56] width 219 height 25
type textarea "Majestic Seljalandsfoss Waterfall in Iceland at Sunset"
type textarea "Discover the breathtaking allure of Seljalandsfoss, one of Iceland's most celeb…"
type textarea "seljalandsfoss-waterfall-iceland-sunset.jpg"
type textarea "Seljalandsfoss waterfall in Iceland illuminated by sunset, showcasing its stunn…"
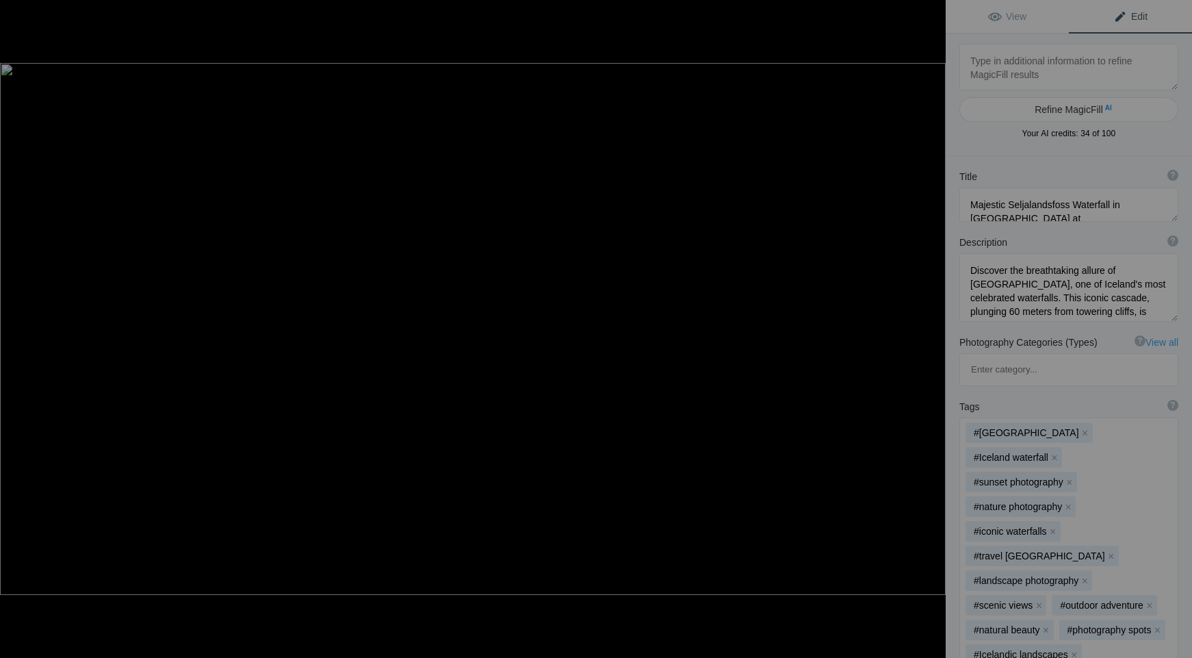
type textarea "Majestic Gullfoss Waterfall in Iceland at Sunset"
type textarea "Experience the breathtaking beauty of Gullfoss, one of Iceland's most iconic wa…"
type textarea "gullfoss-waterfall-iceland-sunset.jpg"
type textarea "A stunning view of Gullfoss waterfall in Iceland, showcasing the powerful casca…"
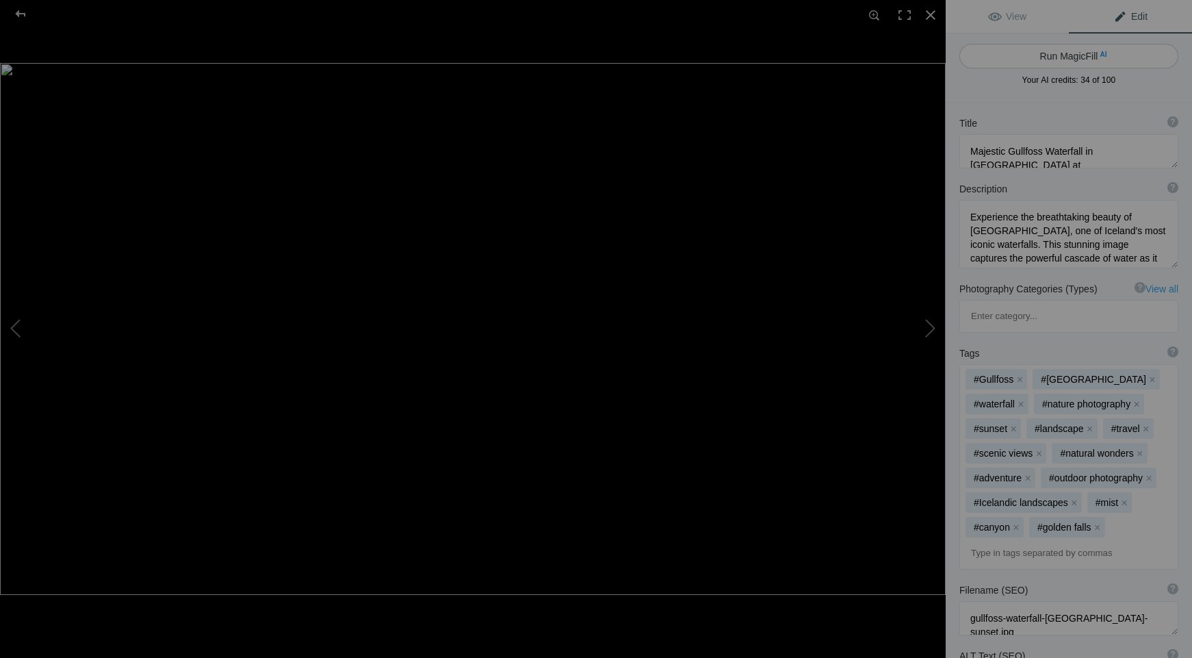
click at [1046, 59] on button "Run MagicFill AI" at bounding box center [1068, 56] width 219 height 25
type textarea "Stunning Gullfoss Waterfall in Iceland at Sunset"
type textarea "Discover the breathtaking allure of Gullfoss, one of Iceland's most celebrated …"
type textarea "A panoramic view of Gullfoss Waterfall in Iceland at sunset, showcasing the cas…"
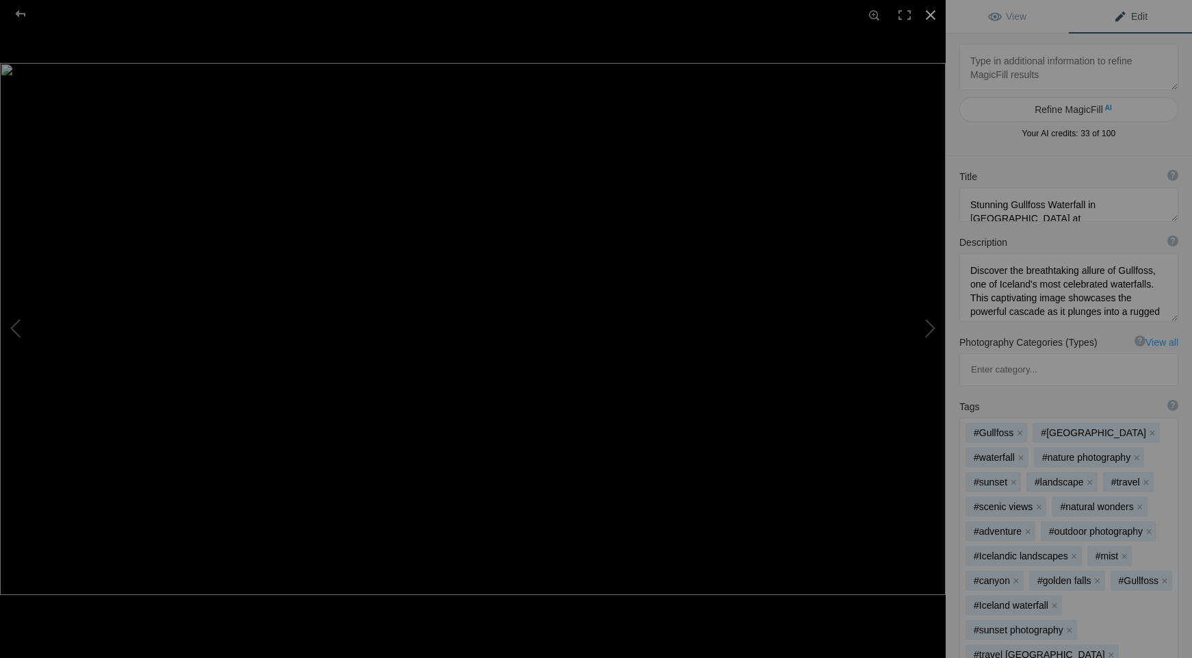
click at [931, 14] on div at bounding box center [931, 15] width 30 height 30
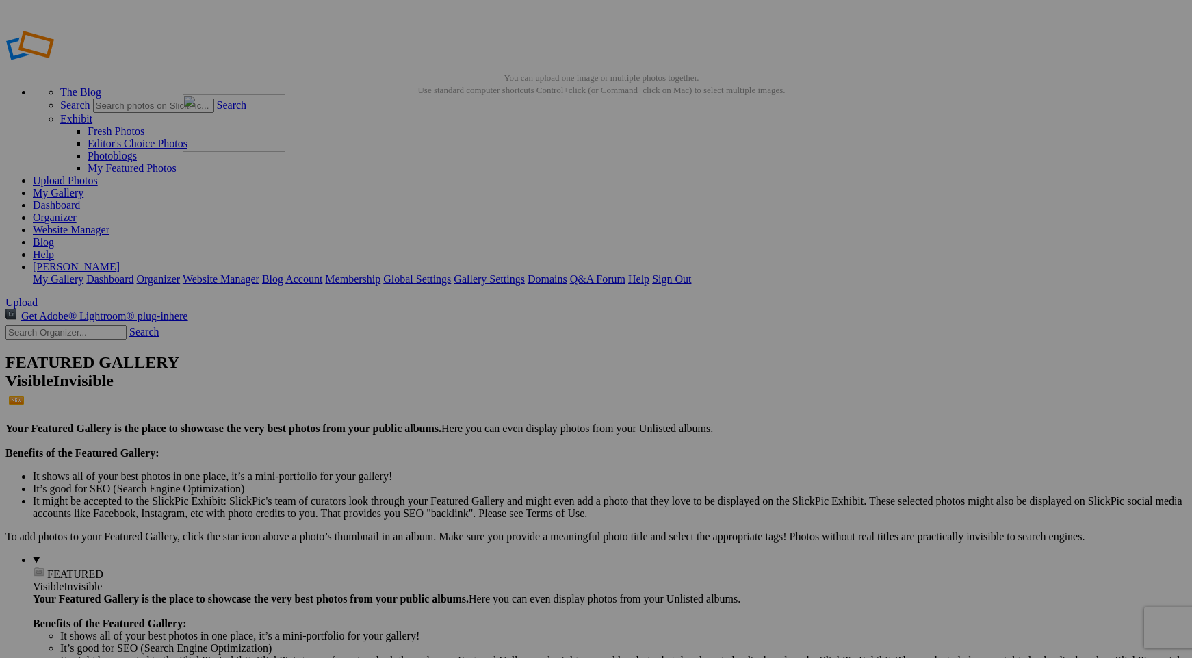
drag, startPoint x: 1102, startPoint y: 204, endPoint x: 380, endPoint y: 193, distance: 722.7
drag, startPoint x: 376, startPoint y: 389, endPoint x: 463, endPoint y: 191, distance: 216.9
drag, startPoint x: 372, startPoint y: 402, endPoint x: 610, endPoint y: 165, distance: 335.8
drag, startPoint x: 1011, startPoint y: 193, endPoint x: 568, endPoint y: 176, distance: 443.1
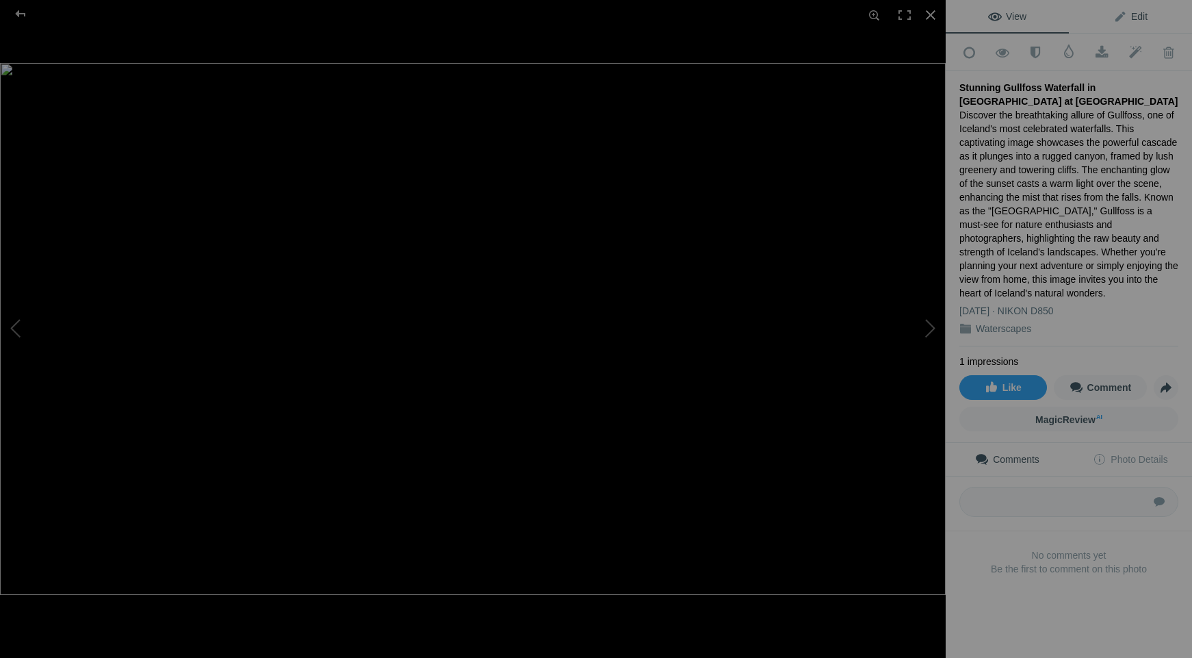
click at [1135, 14] on span "Edit" at bounding box center [1130, 16] width 34 height 11
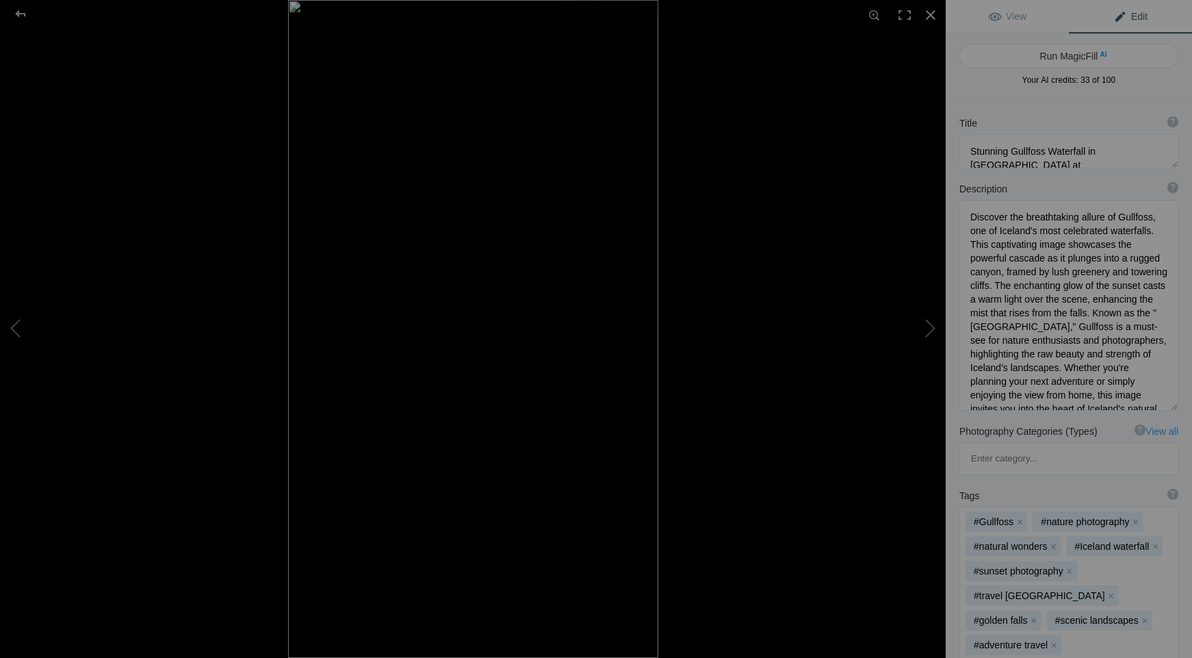
type textarea "Hanawi Falls: A Serene Waterfall in Maui, Hawaii"
type textarea "Discover the breathtaking beauty of Hanawi Falls, a hidden gem nestled in the l…"
type textarea "hanawi-falls-maui-hawaii.jpg"
type textarea "A picturesque view of Hanawi Falls in Maui, Hawaii, showcasing the waterfall ca…"
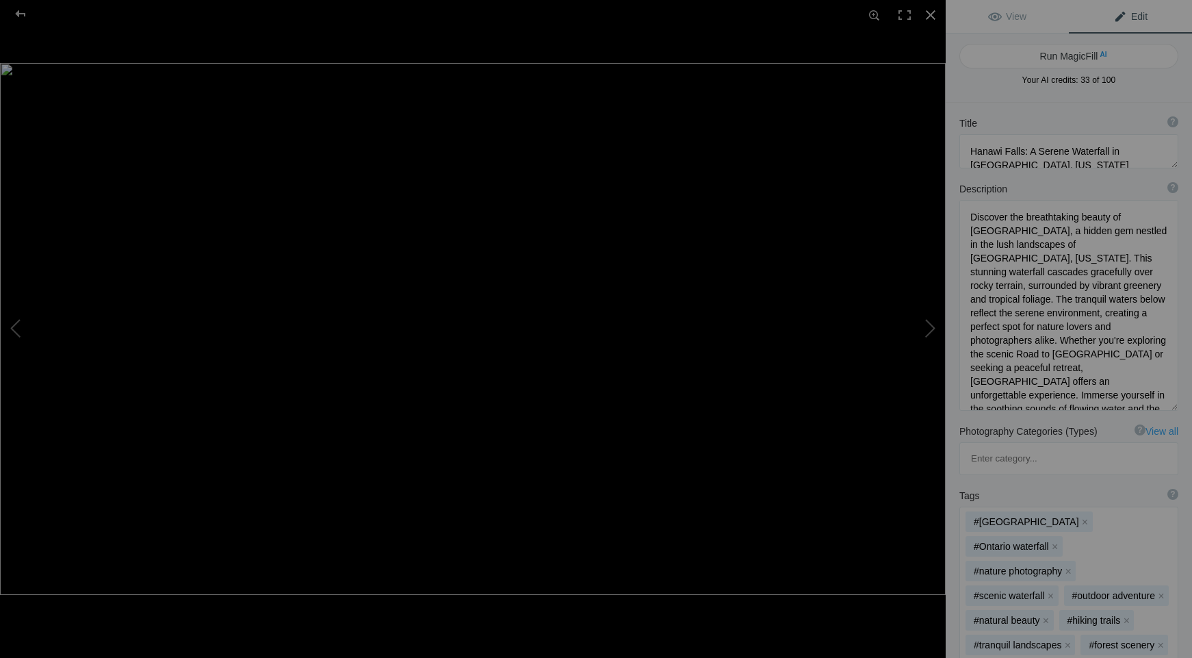
type textarea "Hoggs Falls: A Serene Waterfall in Ontario"
type textarea "Discover the tranquil beauty of Hoggs Falls in Ontario, where cascading waters …"
type textarea "hoggs-falls-ontario-waterfall.jpg"
type textarea "A serene view of Hoggs Falls in Ontario, showcasing cascading water over a rock…"
click at [931, 13] on div at bounding box center [931, 15] width 30 height 30
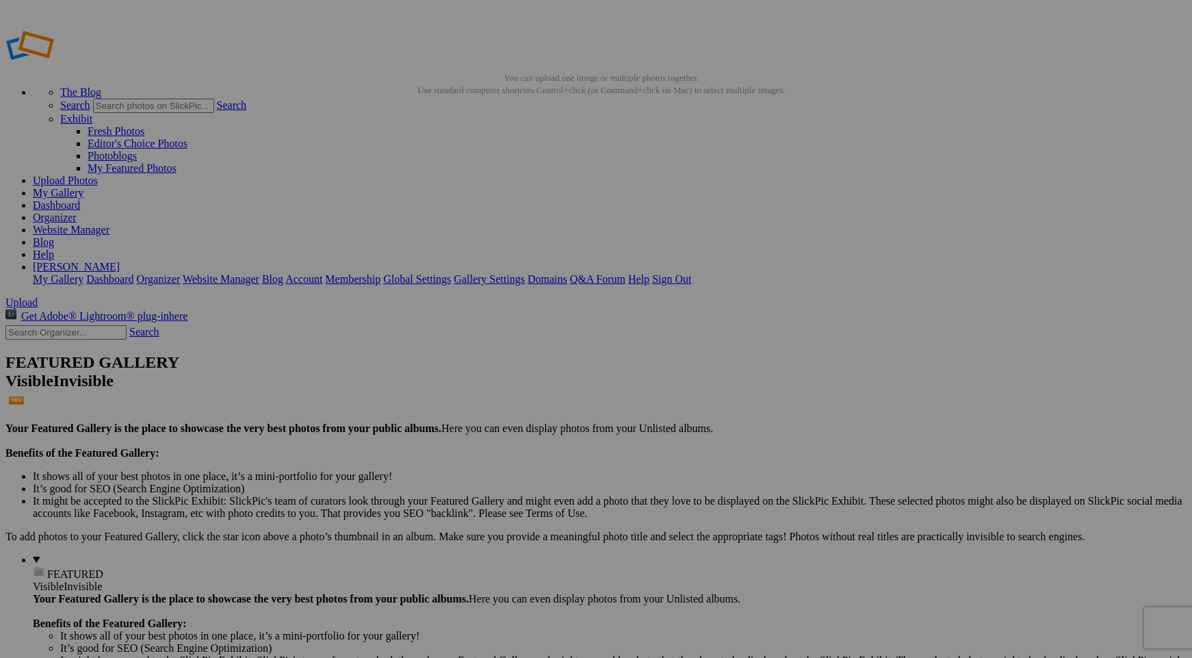
drag, startPoint x: 518, startPoint y: 378, endPoint x: 697, endPoint y: 188, distance: 260.4
drag, startPoint x: 510, startPoint y: 378, endPoint x: 342, endPoint y: 177, distance: 261.9
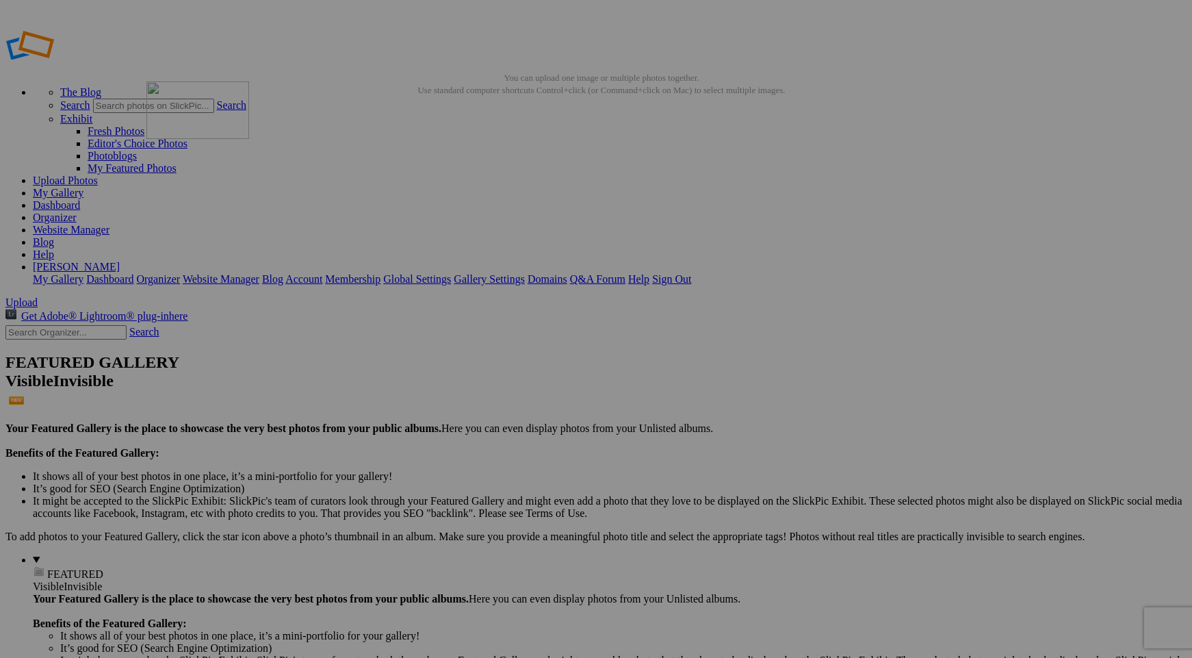
drag, startPoint x: 499, startPoint y: 369, endPoint x: 344, endPoint y: 179, distance: 245.1
drag, startPoint x: 622, startPoint y: 389, endPoint x: 477, endPoint y: 196, distance: 241.4
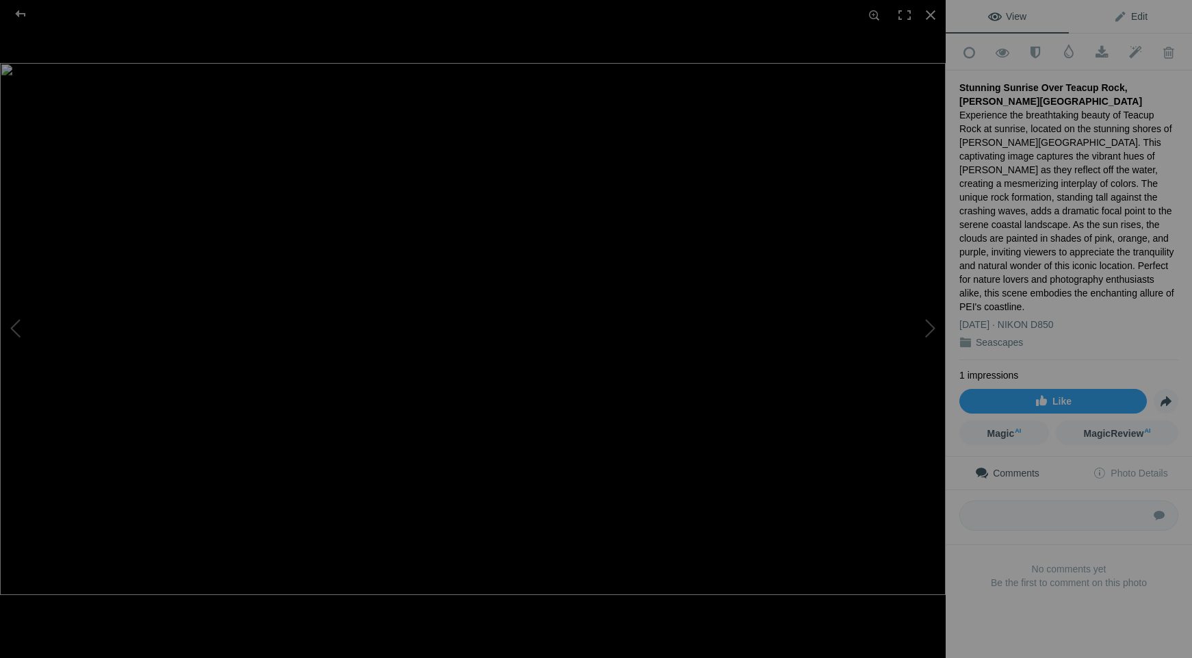
click at [1120, 12] on span "Edit" at bounding box center [1130, 16] width 34 height 11
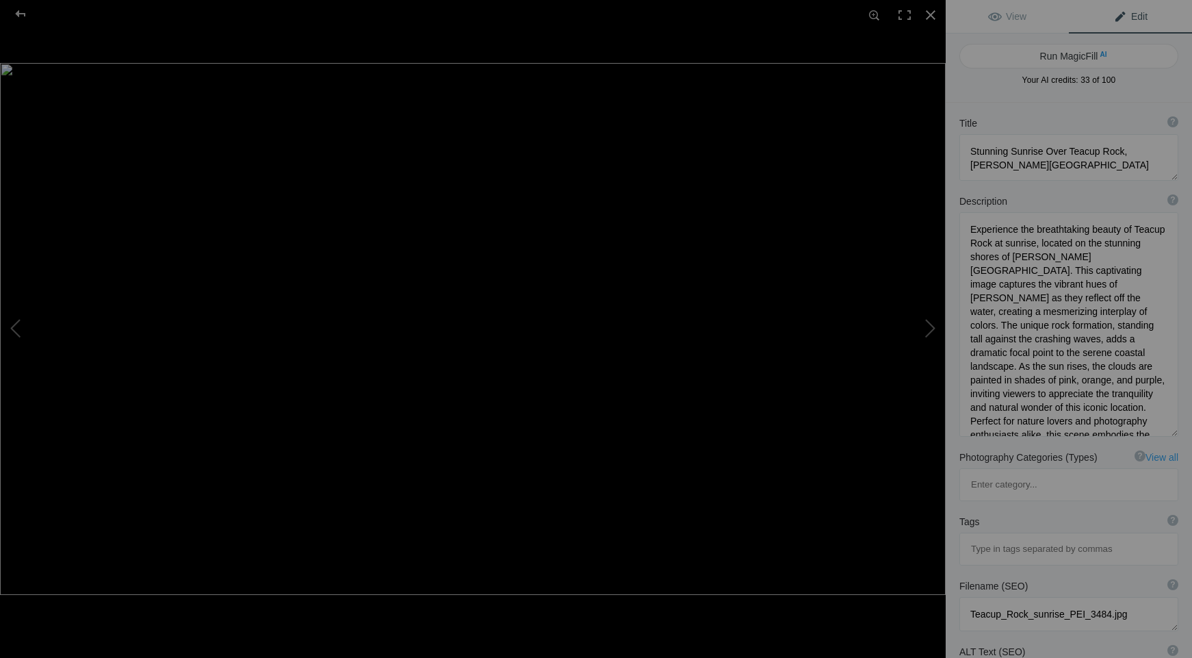
type textarea "Southampton Lighthouse at [PERSON_NAME][GEOGRAPHIC_DATA], [GEOGRAPHIC_DATA]"
type textarea "Experience the serene beauty of the [GEOGRAPHIC_DATA], a stunning landmark in […"
type textarea "Southampton_Lighthouse_Southampton_Ontario_1446.jpg"
type textarea "Louisbourg Lighthouse at [GEOGRAPHIC_DATA], [GEOGRAPHIC_DATA], [GEOGRAPHIC_DATA]"
type textarea "Experience the stunning beauty of the [GEOGRAPHIC_DATA], perched atop a rocky o…"
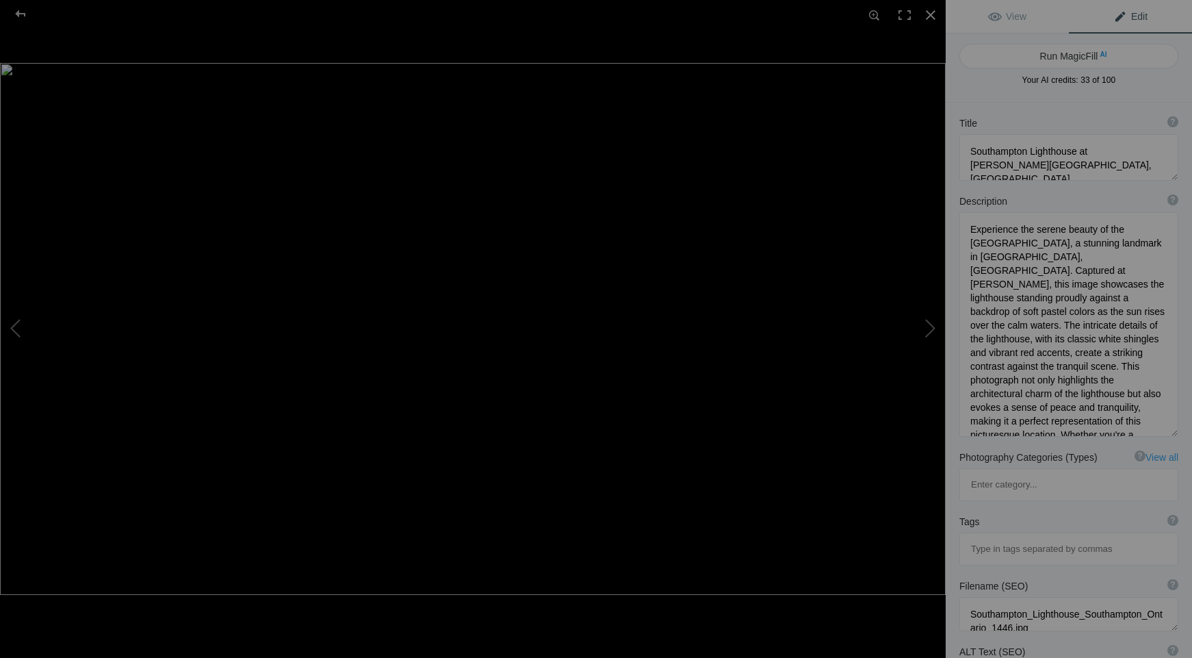
type textarea "Louisbourg_Lighthouse_Cape_Breton_Nova_Scotia_1373.jpg"
type textarea "Stunning Ice Formations on [GEOGRAPHIC_DATA], [GEOGRAPHIC_DATA] at [GEOGRAPHIC_…"
type textarea "Experience the breathtaking beauty of [GEOGRAPHIC_DATA] in [GEOGRAPHIC_DATA], w…"
type textarea "Diamond_Beach_Iceland_6343.jpg"
type textarea "Stunning Sunset Over [GEOGRAPHIC_DATA] Connecting [GEOGRAPHIC_DATA] and [PERSON…"
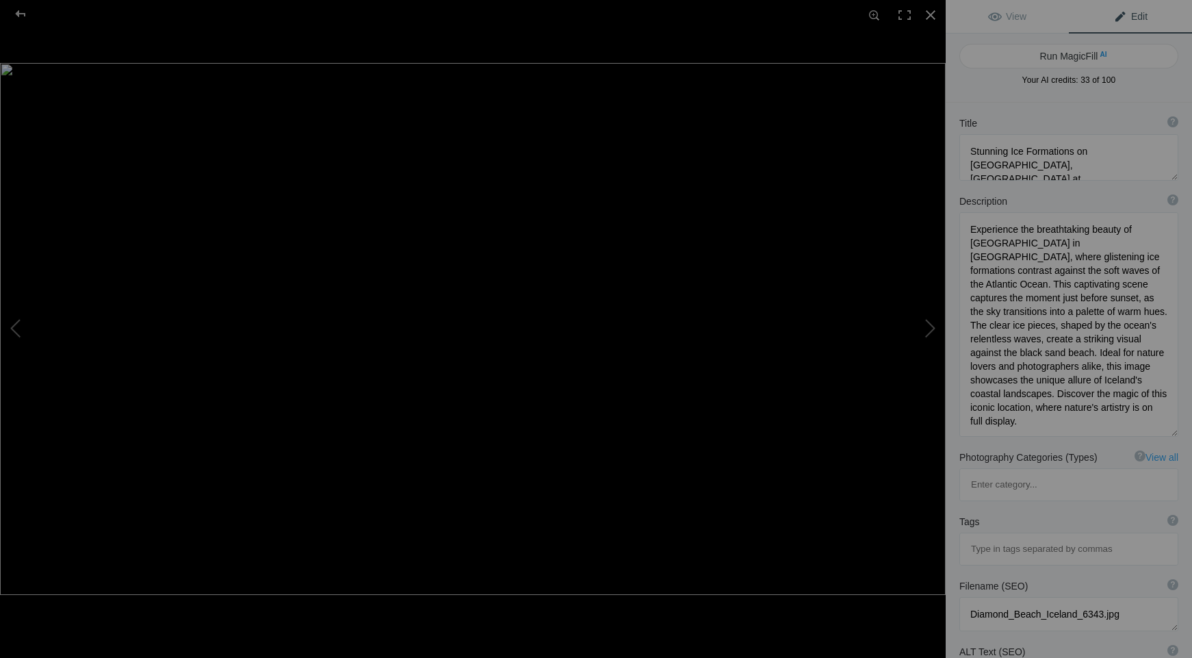
type textarea "Experience the breathtaking beauty of the Confederation Bridge, a remarkable en…"
type textarea "Confederation_Bridge_New_Brunswick_PEI_5016.jpg"
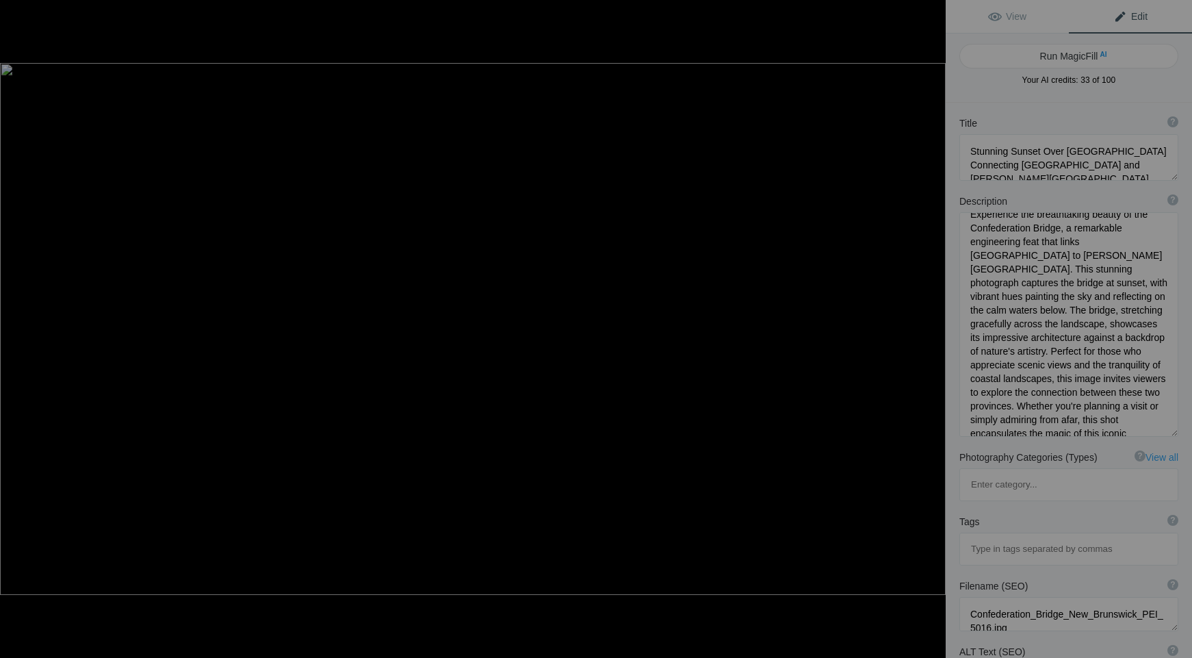
type textarea "Beach Sunrise PEI 3312"
type textarea "Beach_Sunrise_PEI_3312.jpg"
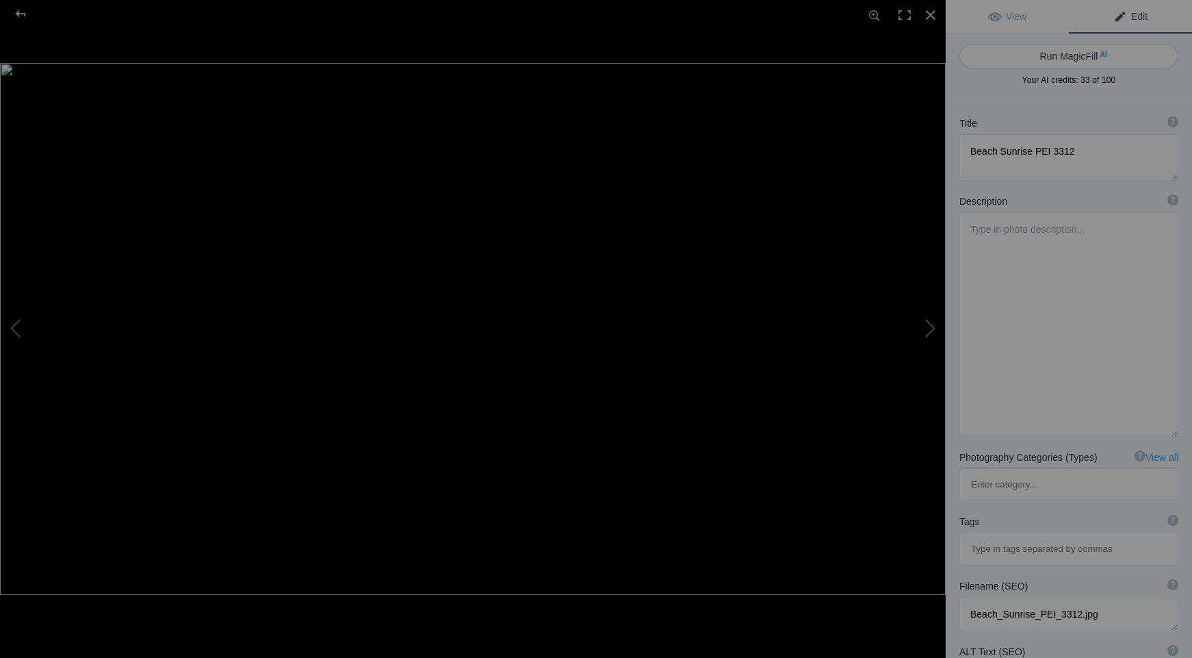
click at [1058, 57] on button "Run MagicFill AI" at bounding box center [1068, 56] width 219 height 25
type textarea "Serene Beach Sunrise Over [PERSON_NAME]"
type textarea "Experience the tranquil beauty of a sunrise over the pristine beaches of [PERSO…"
type textarea "serene-beach-sunrise-pei.jpg"
type textarea "A blurred image of a serene beach sunrise over the calm waters of [PERSON_NAME]…"
